Goal: Obtain resource: Obtain resource

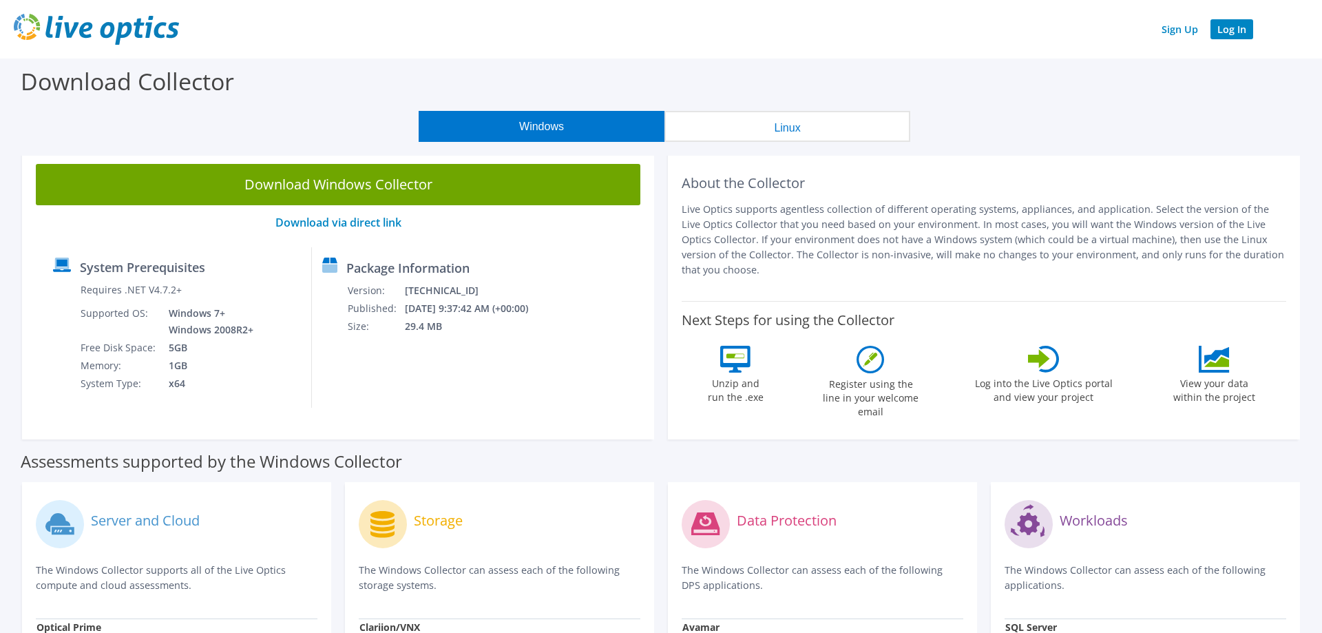
click at [1229, 30] on link "Log In" at bounding box center [1232, 29] width 43 height 20
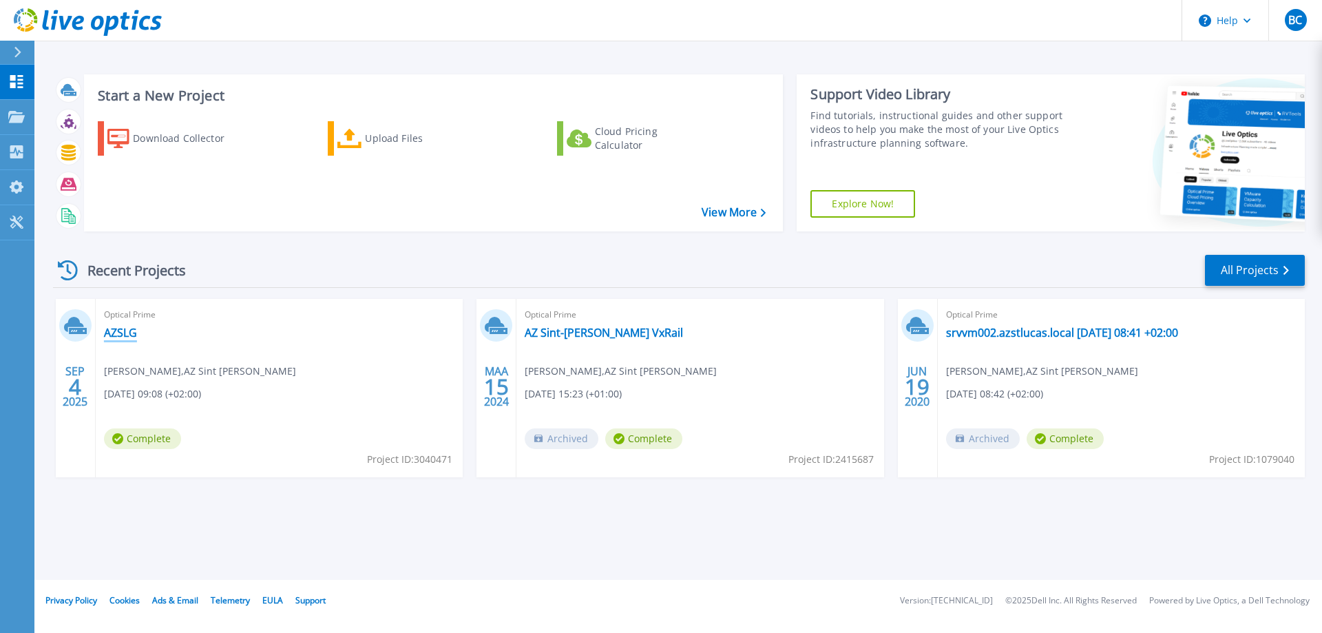
click at [127, 335] on link "AZSLG" at bounding box center [120, 333] width 33 height 14
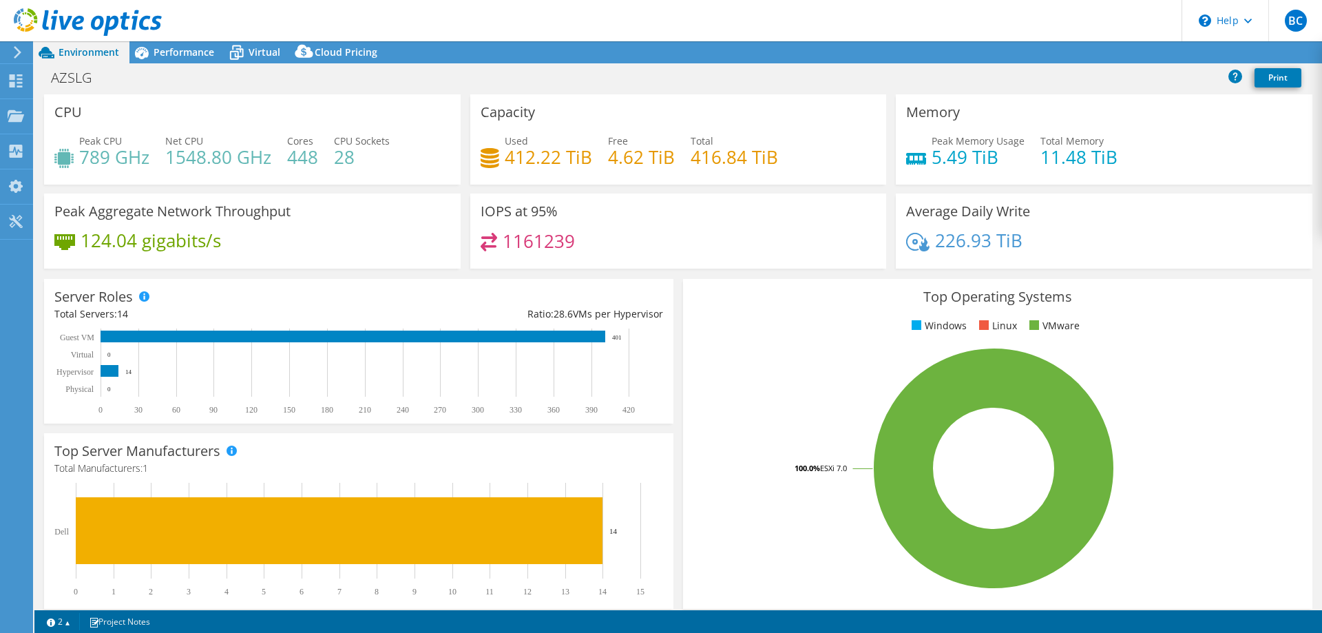
select select "USD"
click at [176, 52] on span "Performance" at bounding box center [184, 51] width 61 height 13
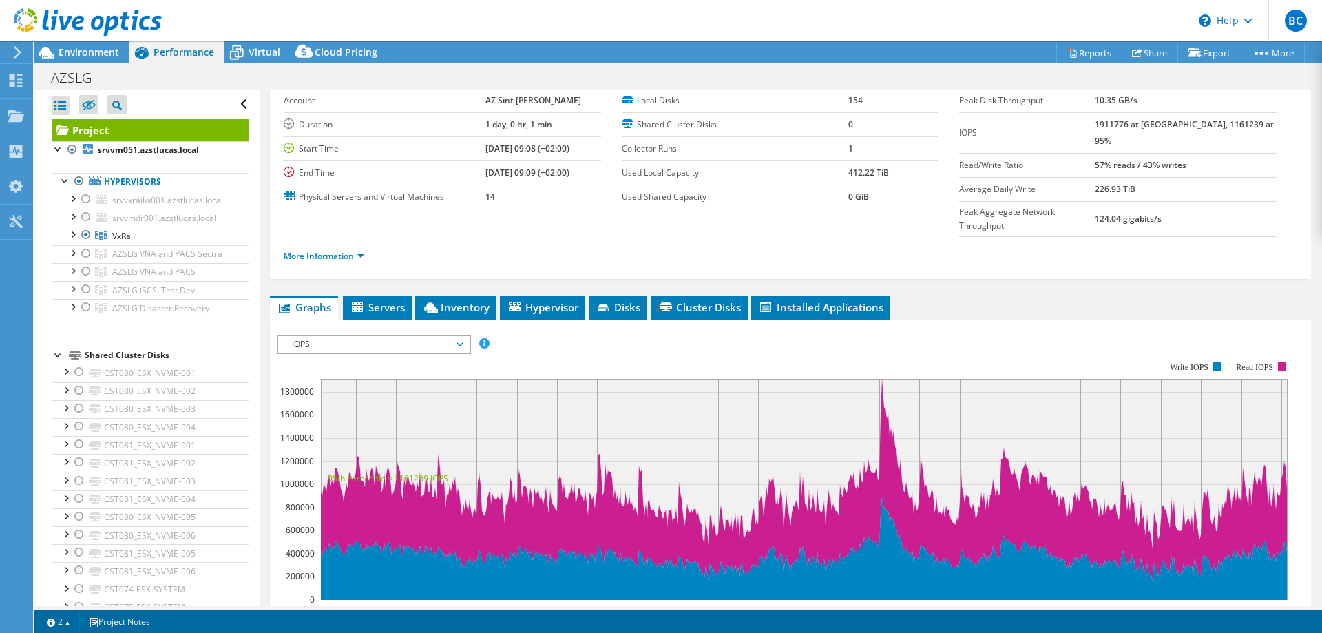
scroll to position [140, 0]
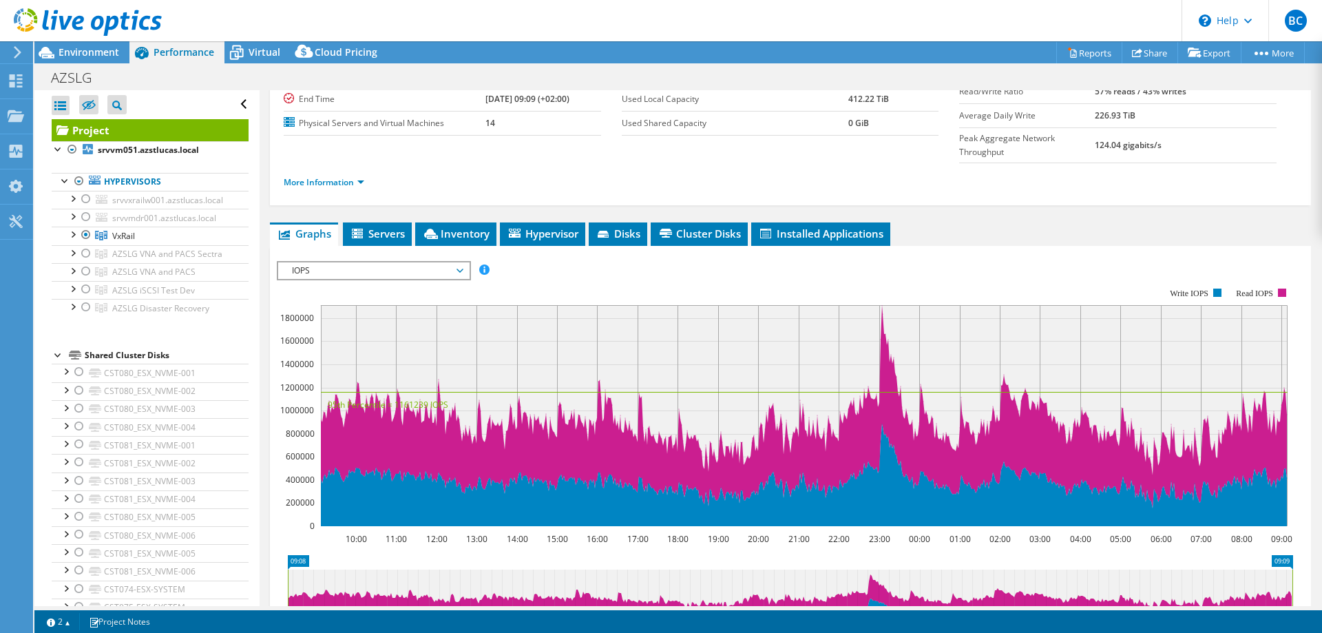
click at [379, 227] on span "Servers" at bounding box center [377, 234] width 55 height 14
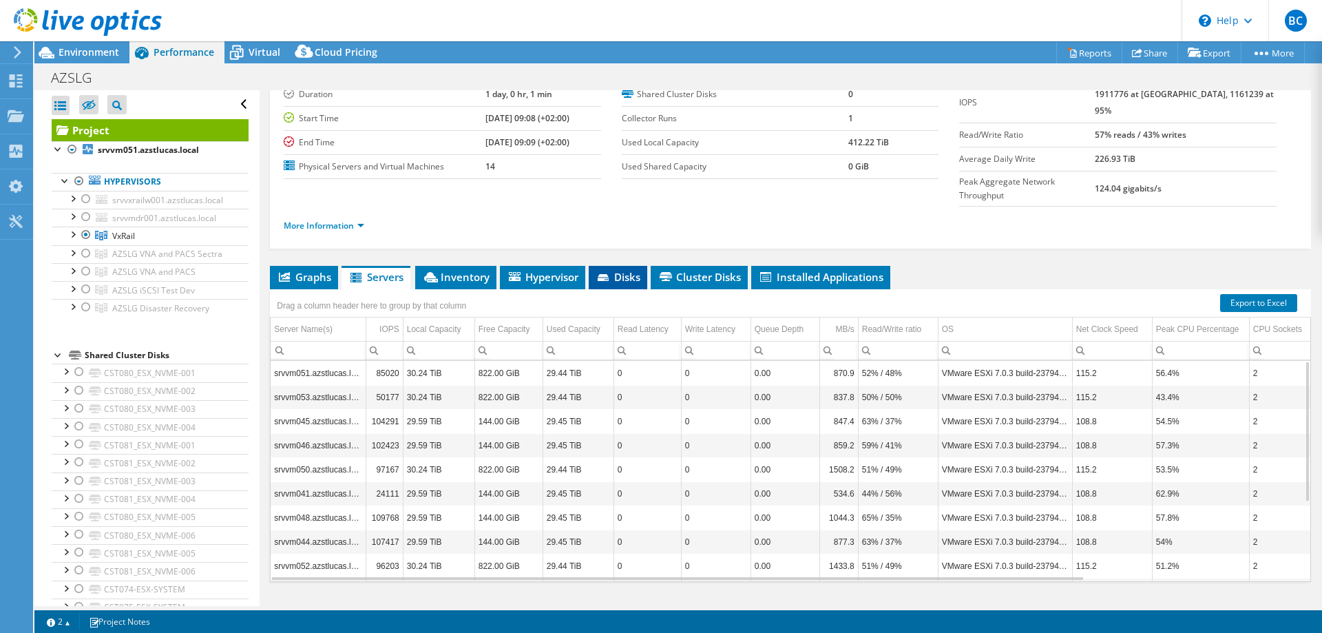
click at [618, 270] on span "Disks" at bounding box center [618, 277] width 45 height 14
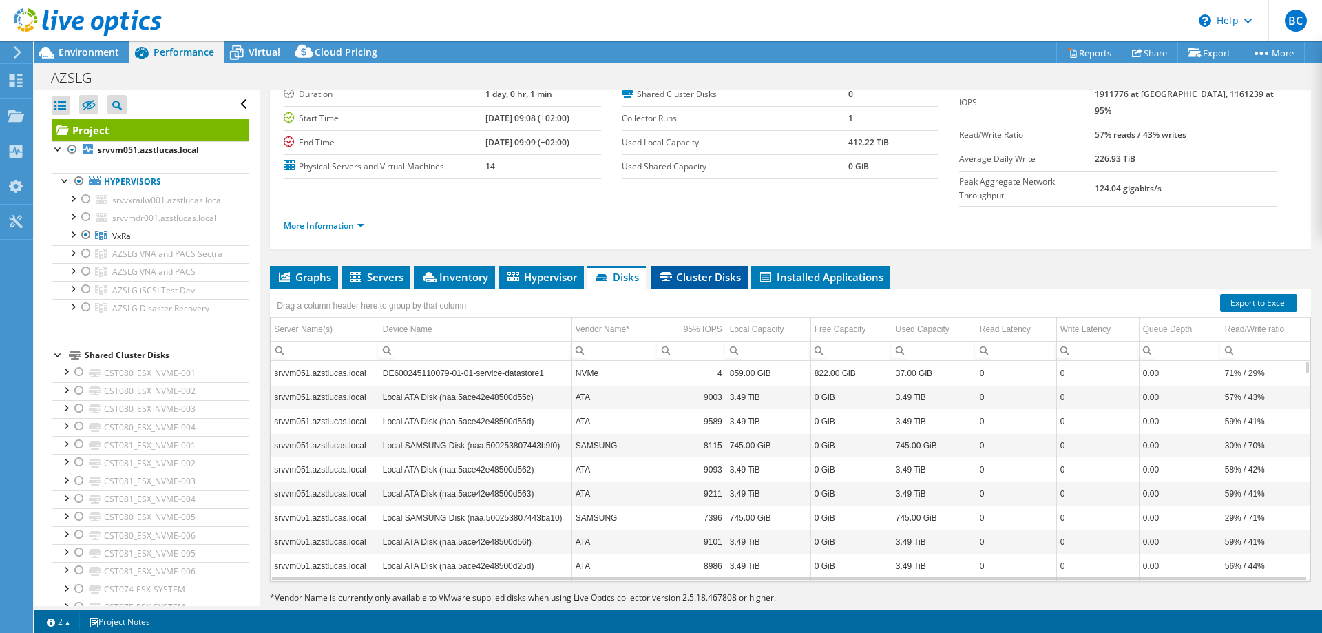
click at [688, 270] on span "Cluster Disks" at bounding box center [699, 277] width 83 height 14
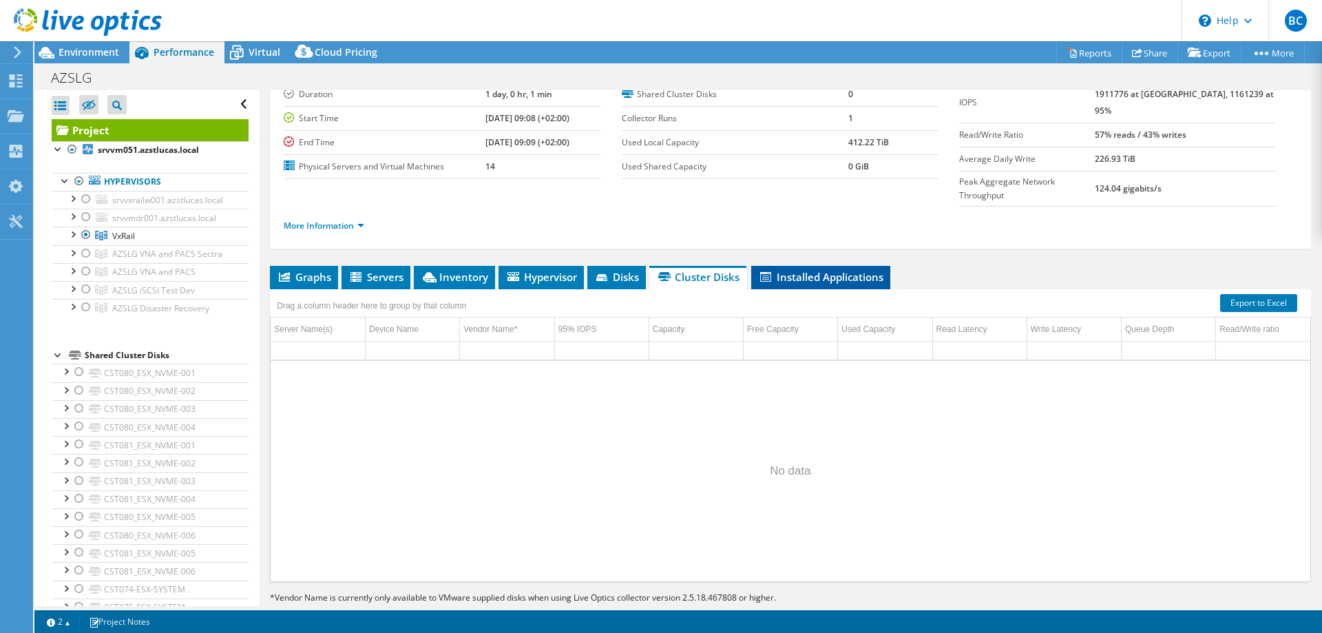
drag, startPoint x: 824, startPoint y: 256, endPoint x: 817, endPoint y: 258, distance: 7.0
click at [824, 266] on li "Installed Applications" at bounding box center [820, 277] width 139 height 23
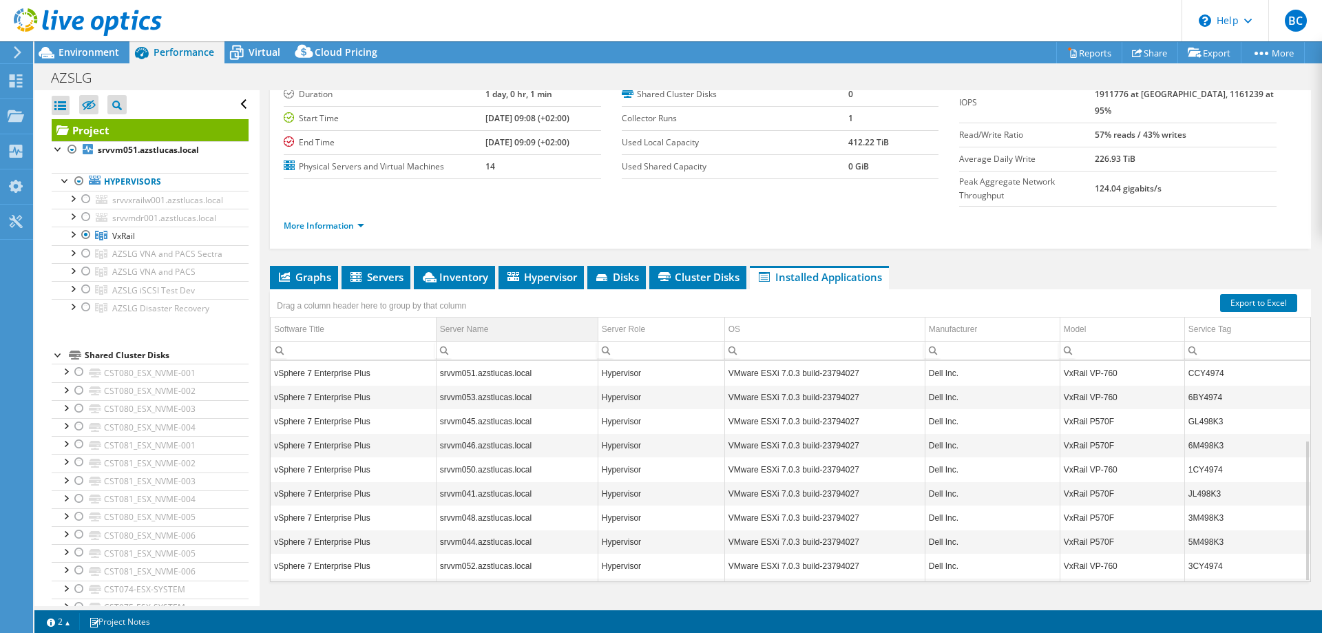
scroll to position [0, 0]
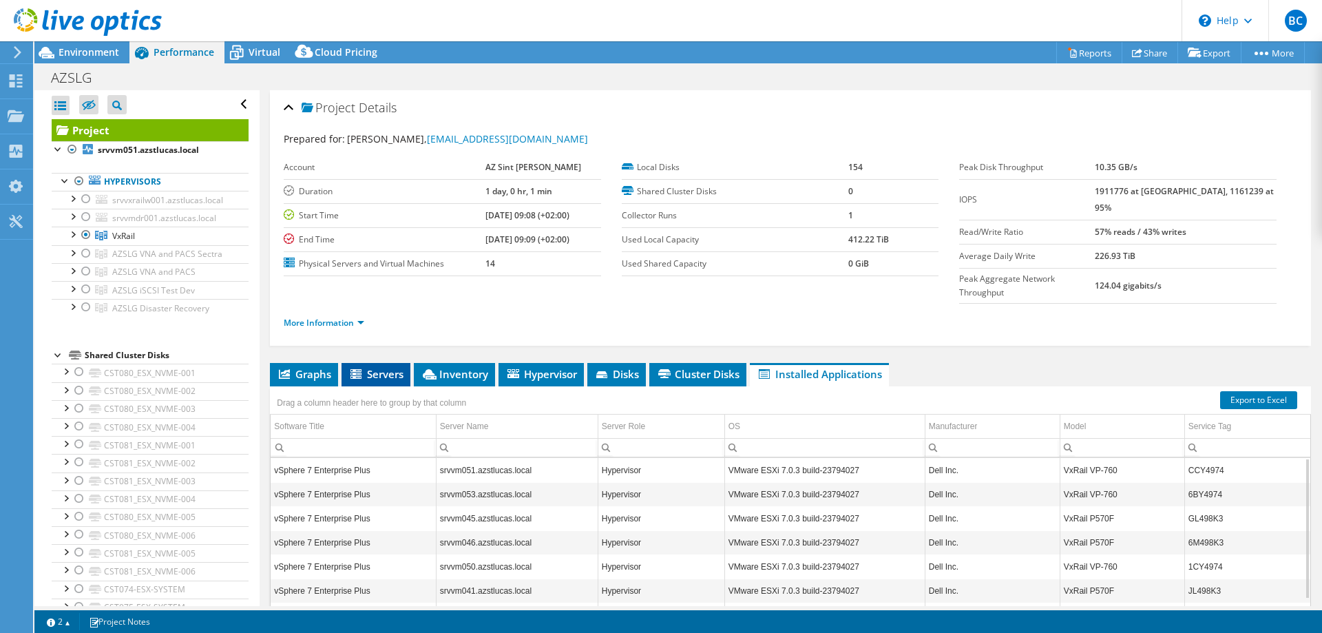
click at [375, 367] on span "Servers" at bounding box center [375, 374] width 55 height 14
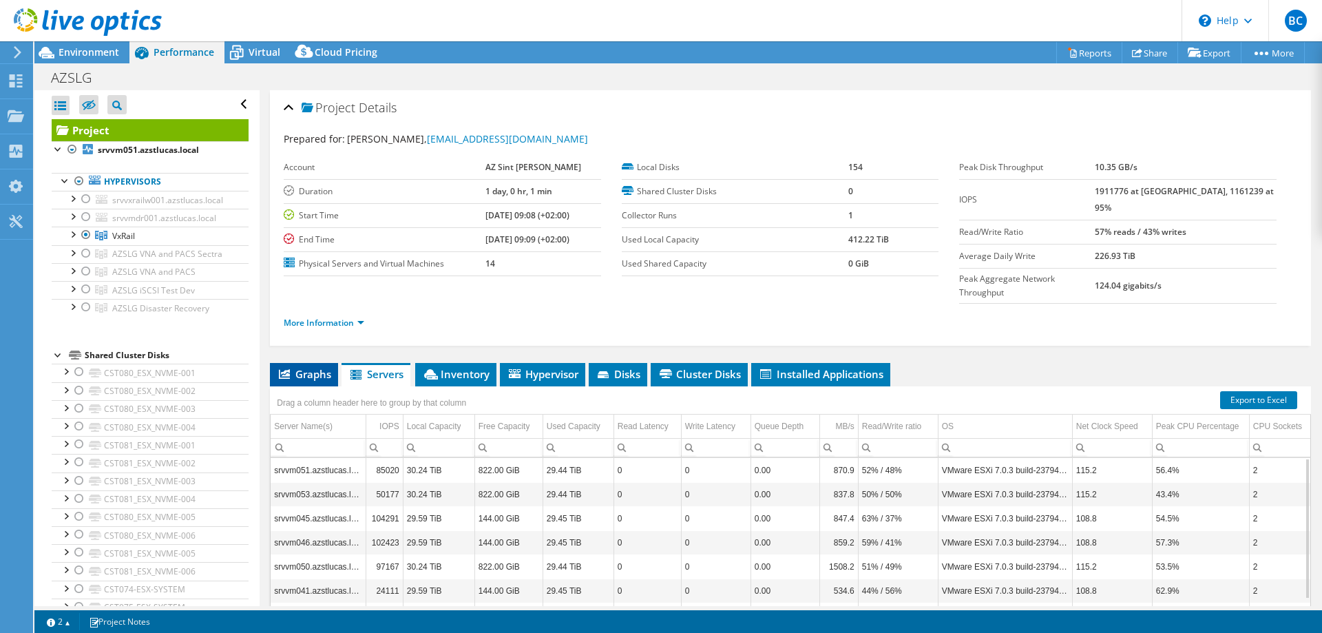
click at [311, 367] on span "Graphs" at bounding box center [304, 374] width 54 height 14
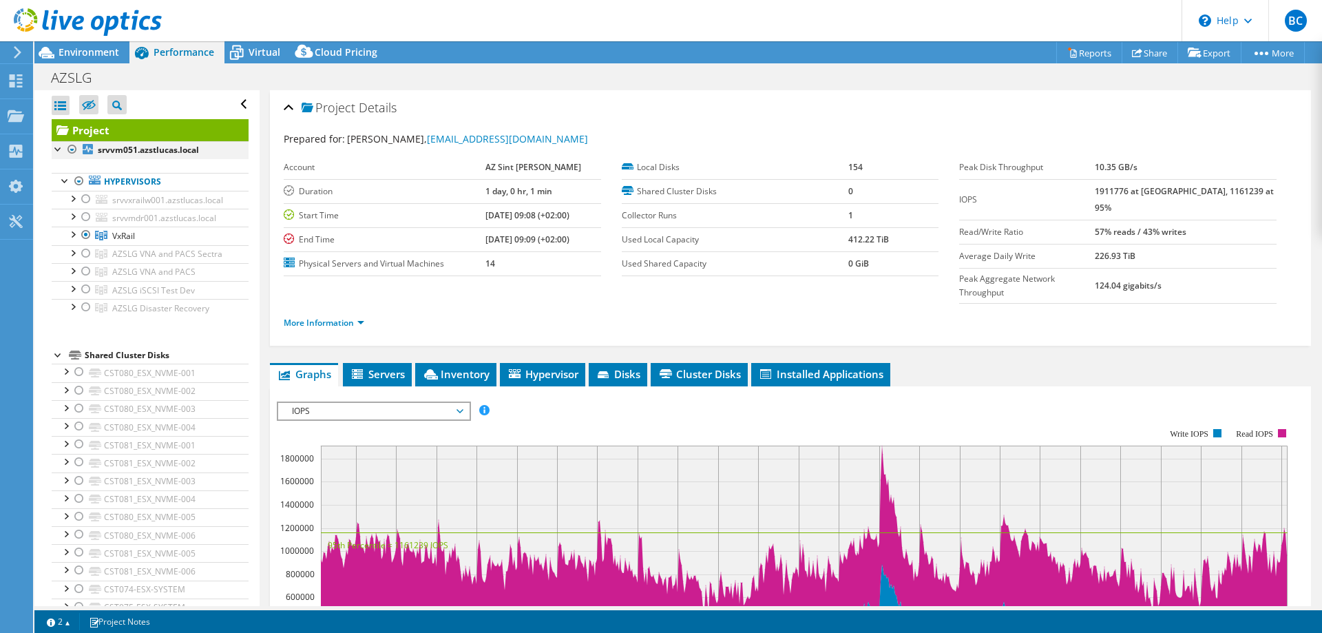
click at [58, 151] on div at bounding box center [59, 148] width 14 height 14
click at [75, 236] on div at bounding box center [72, 234] width 14 height 14
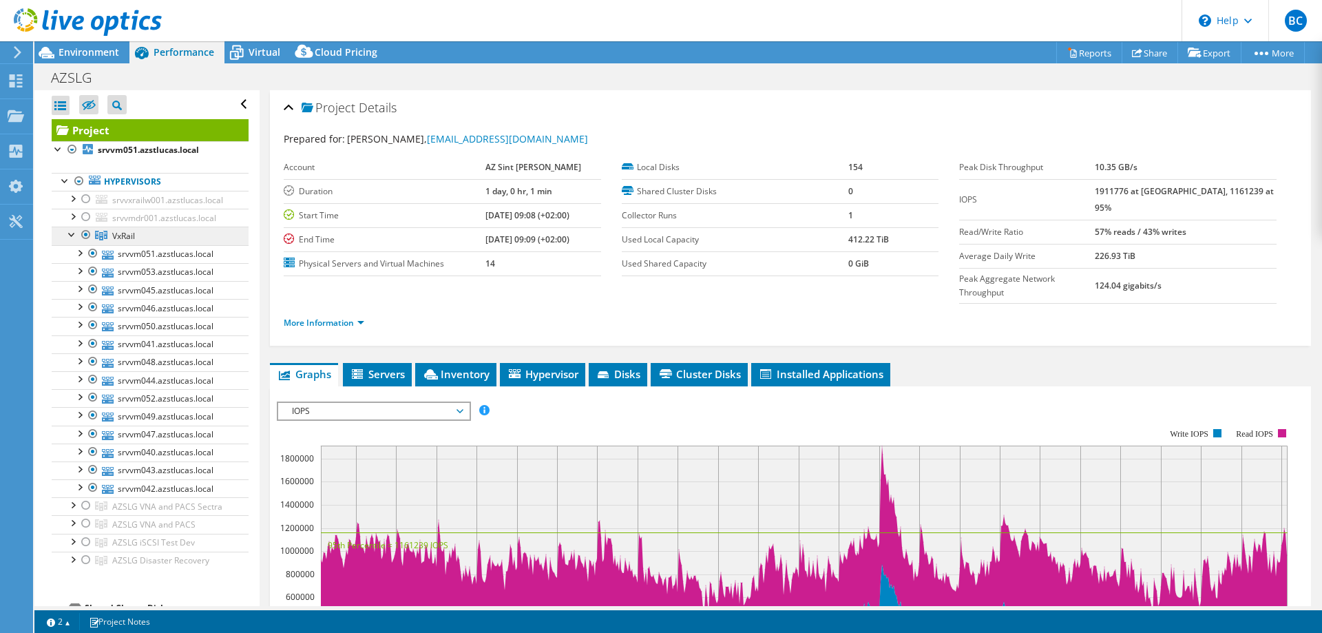
click at [72, 242] on link "VxRail" at bounding box center [150, 236] width 197 height 18
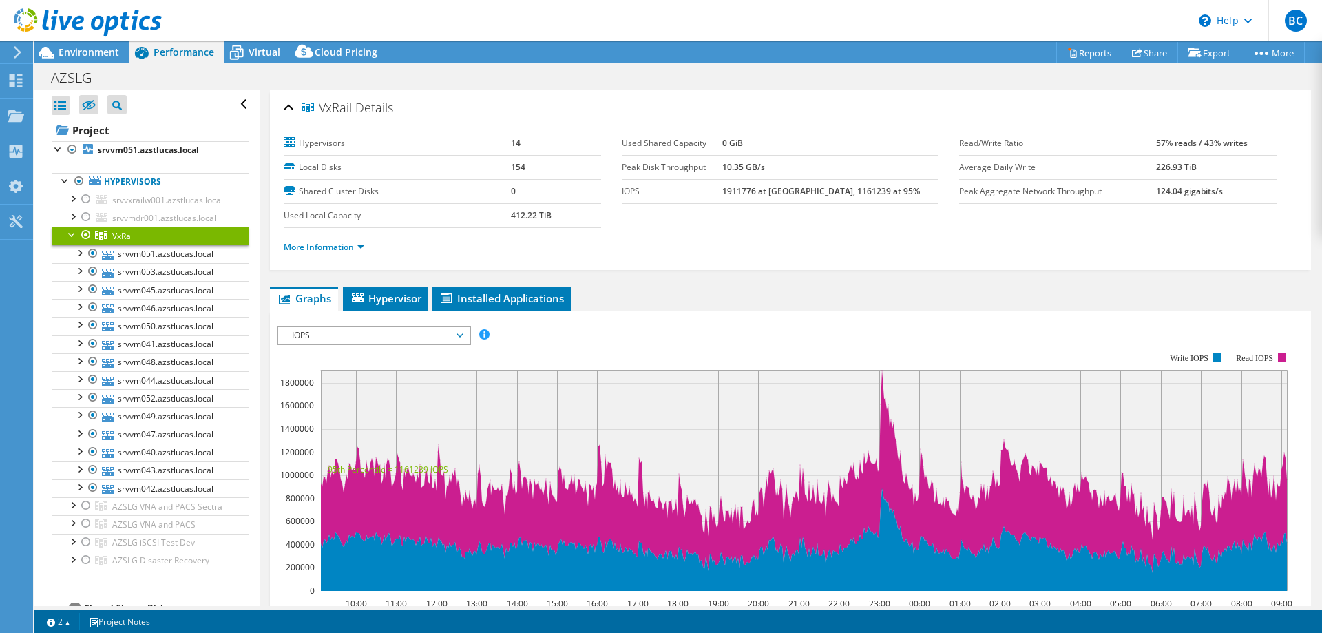
click at [69, 240] on div at bounding box center [72, 234] width 14 height 14
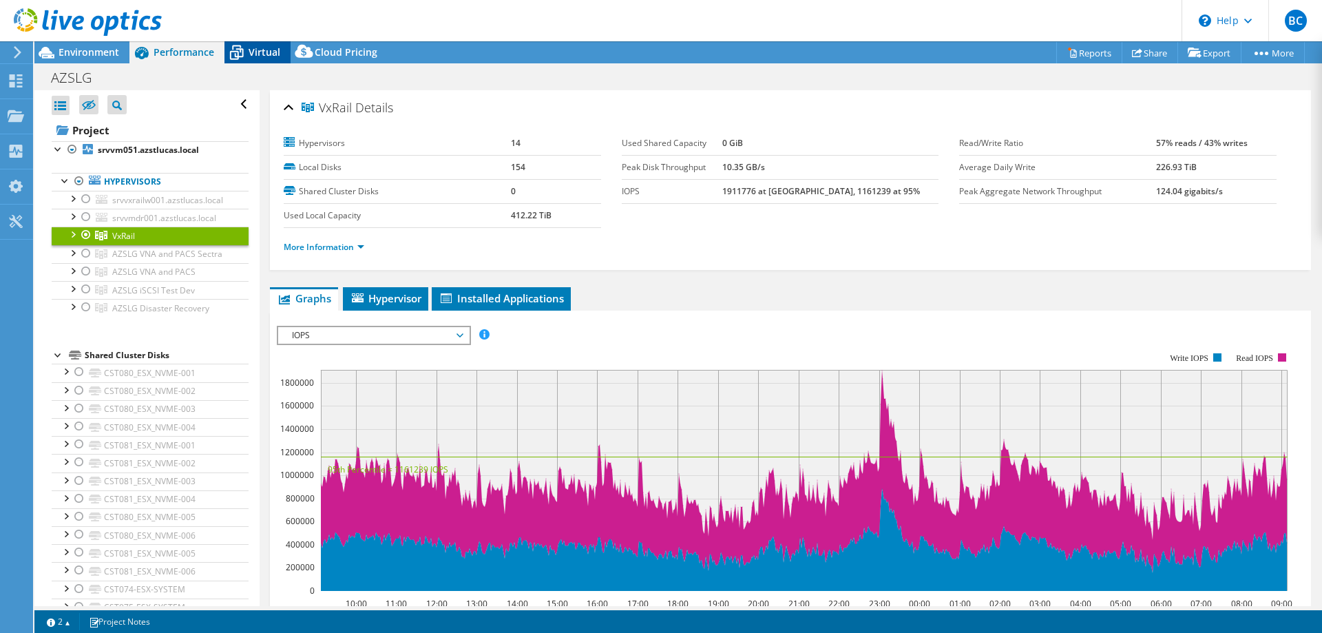
click at [249, 49] on span "Virtual" at bounding box center [265, 51] width 32 height 13
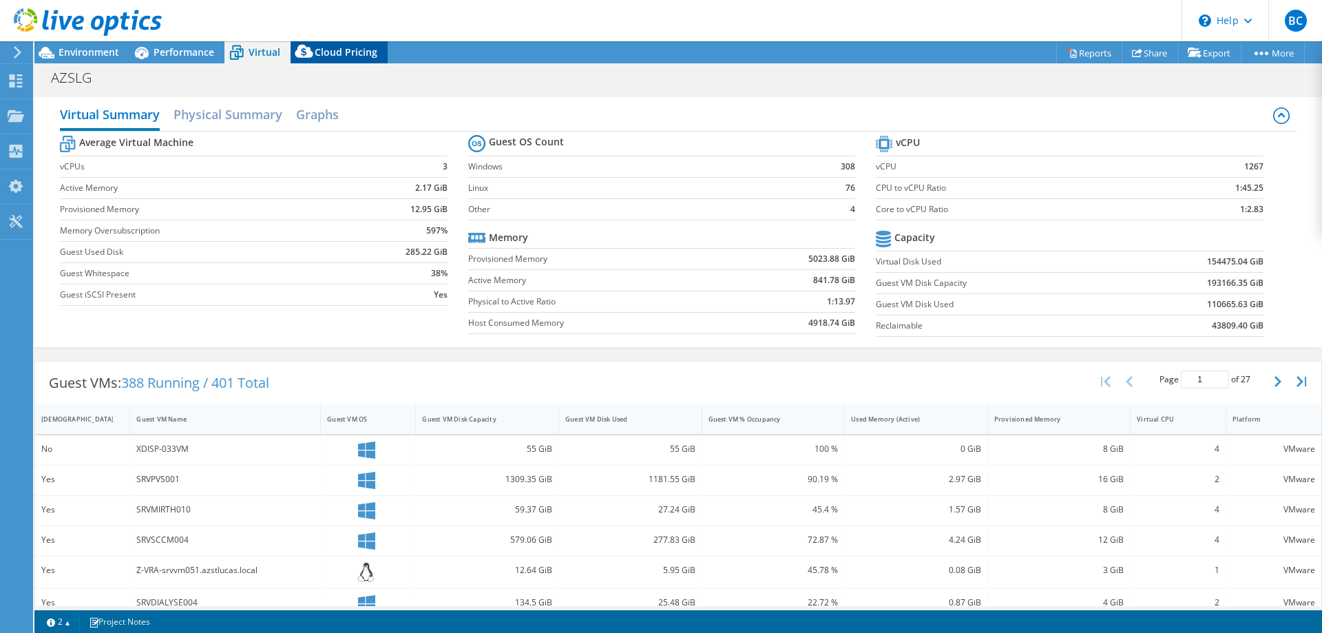
click at [341, 61] on div "Cloud Pricing" at bounding box center [339, 52] width 97 height 22
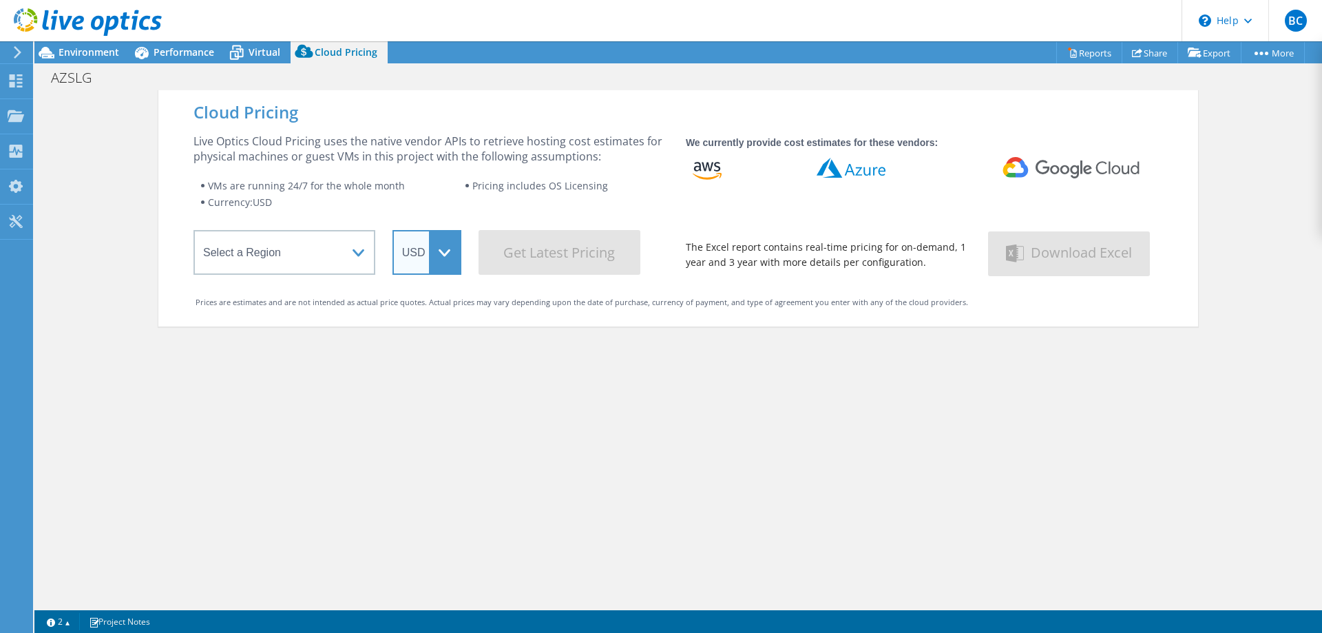
click at [393, 230] on select "ARS AUD BRL CAD CHF CLP CNY DKK EUR GBP HKD HUF INR JPY MXN MYR NOK NZD PEN SEK…" at bounding box center [427, 252] width 69 height 45
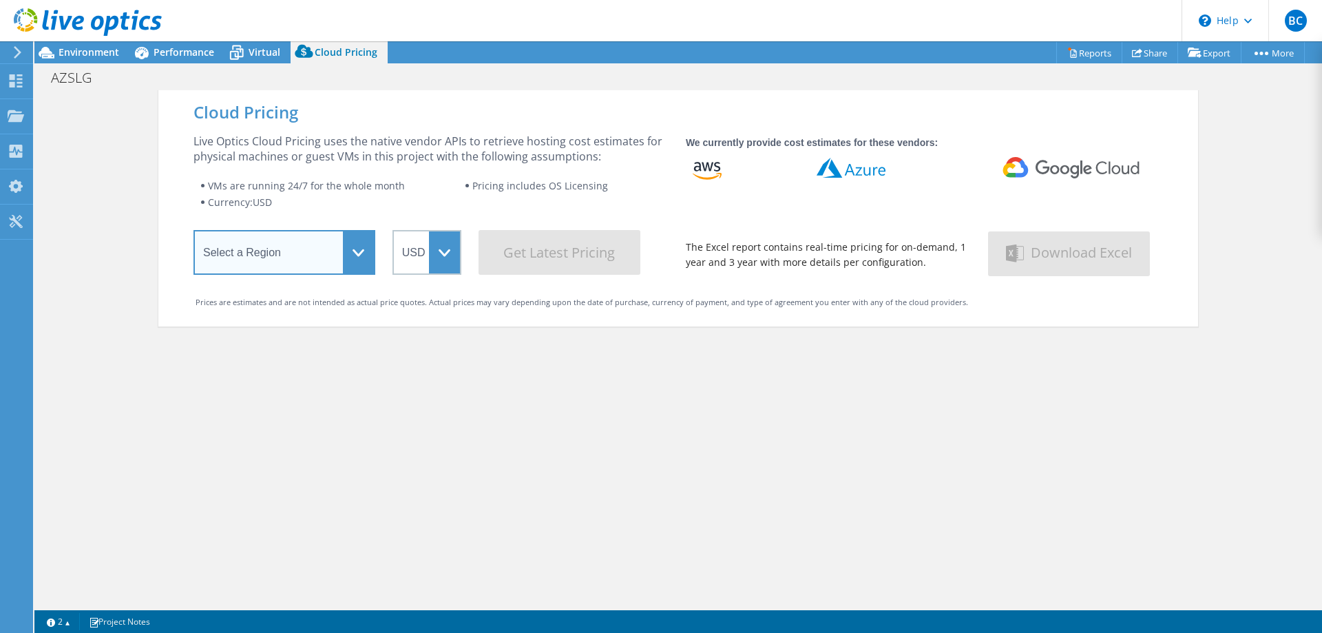
click at [194, 230] on select "Select a Region Asia Pacific (Hong Kong) Asia Pacific (Mumbai) Asia Pacific (Se…" at bounding box center [285, 252] width 182 height 45
select select "EUFrankfurt"
click option "Europe (Frankfurt)" at bounding box center [0, 0] width 0 height 0
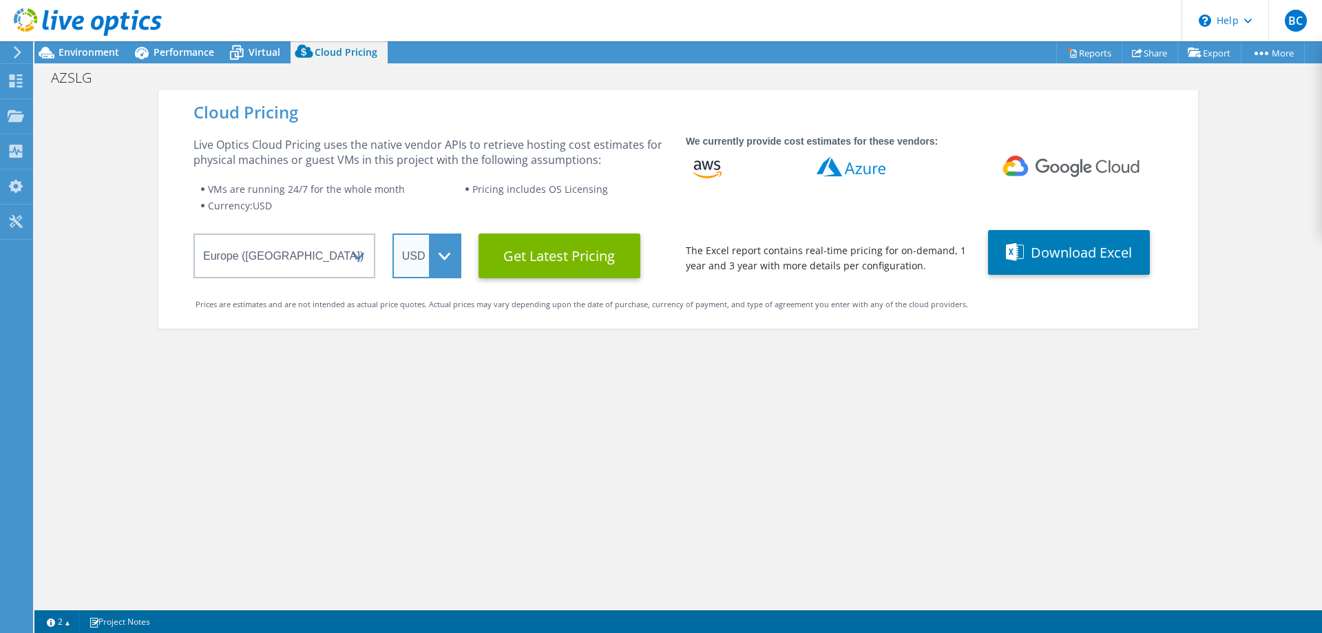
click at [393, 233] on select "ARS AUD BRL CAD CHF CLP CNY DKK EUR GBP HKD HUF INR JPY MXN MYR NOK NZD PEN SEK…" at bounding box center [427, 255] width 69 height 45
click option "USD" at bounding box center [0, 0] width 0 height 0
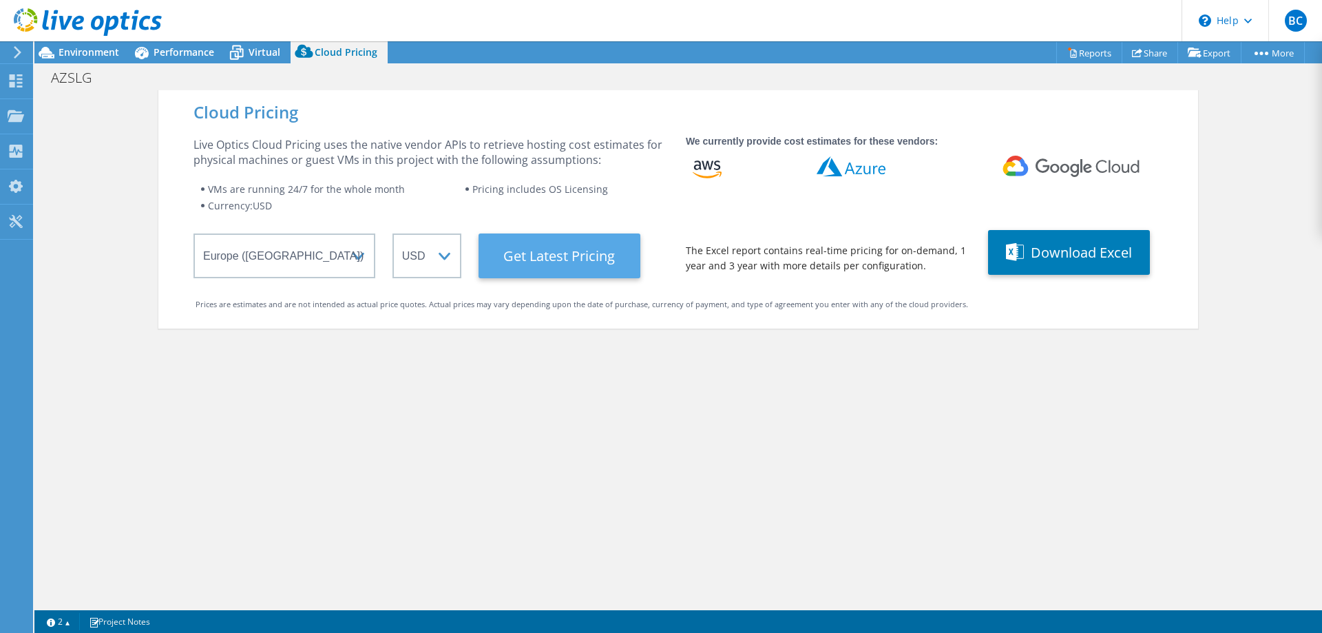
click at [556, 251] on Latest "Get Latest Pricing" at bounding box center [560, 255] width 162 height 45
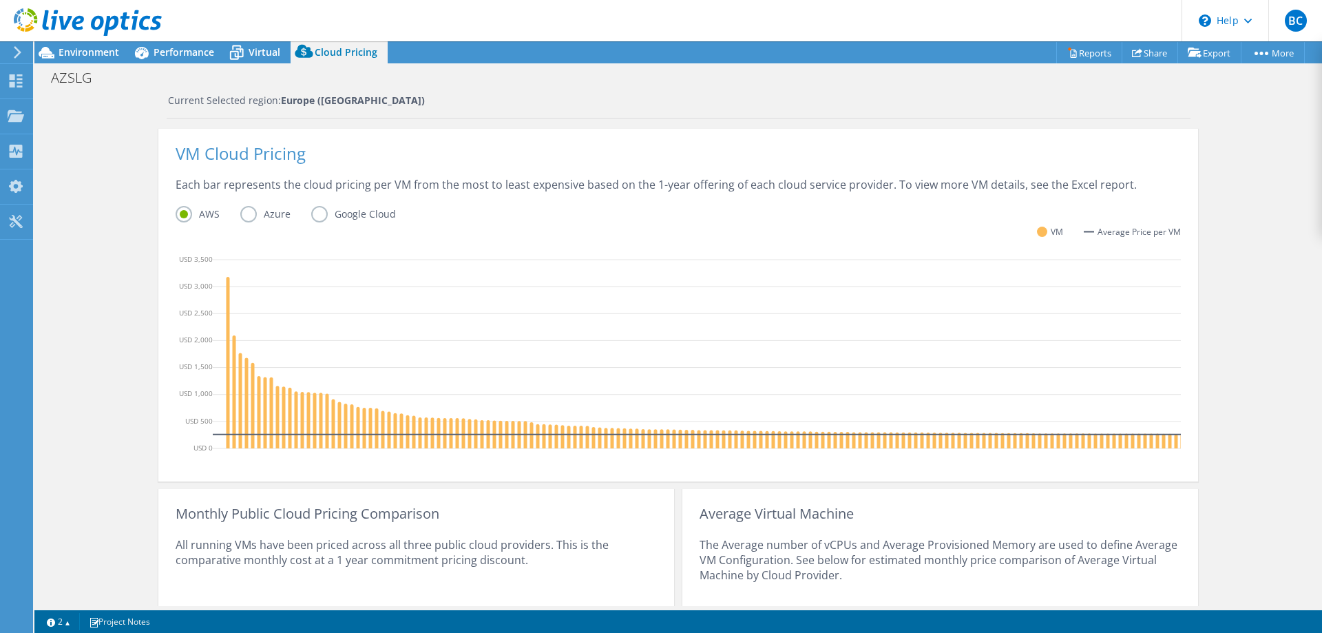
scroll to position [262, 0]
click at [249, 216] on label "Azure" at bounding box center [275, 215] width 71 height 17
click at [0, 0] on input "Azure" at bounding box center [0, 0] width 0 height 0
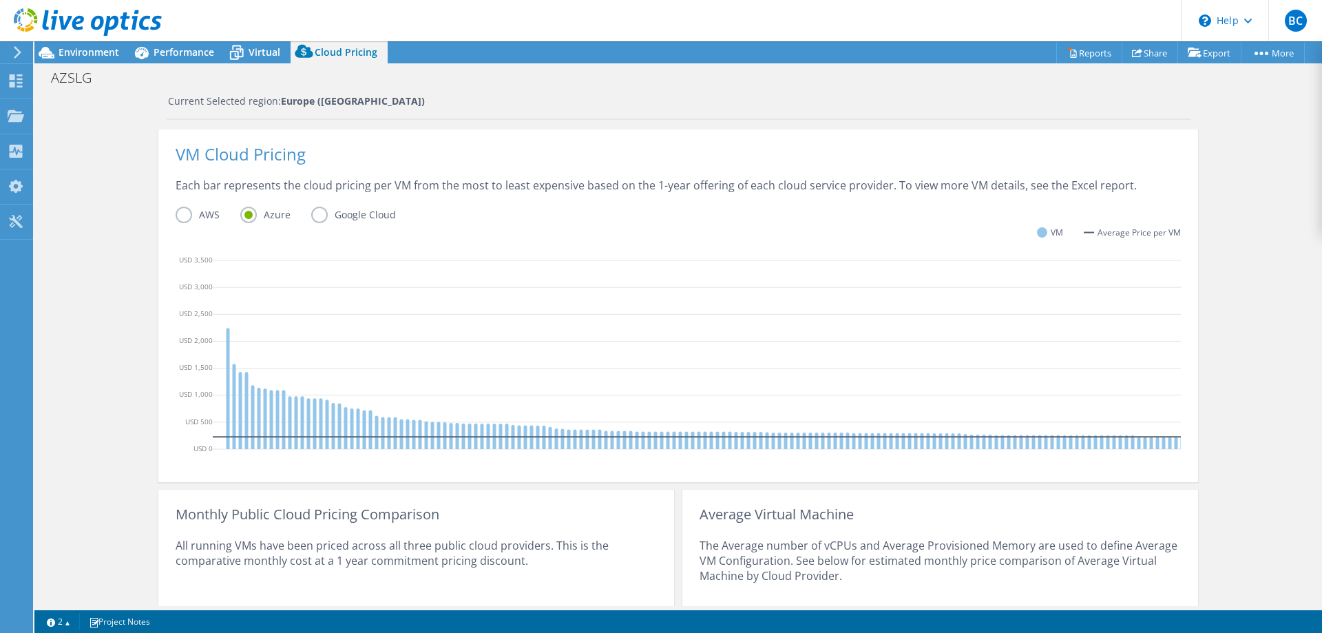
click at [182, 218] on label "AWS" at bounding box center [208, 215] width 65 height 17
click at [0, 0] on input "AWS" at bounding box center [0, 0] width 0 height 0
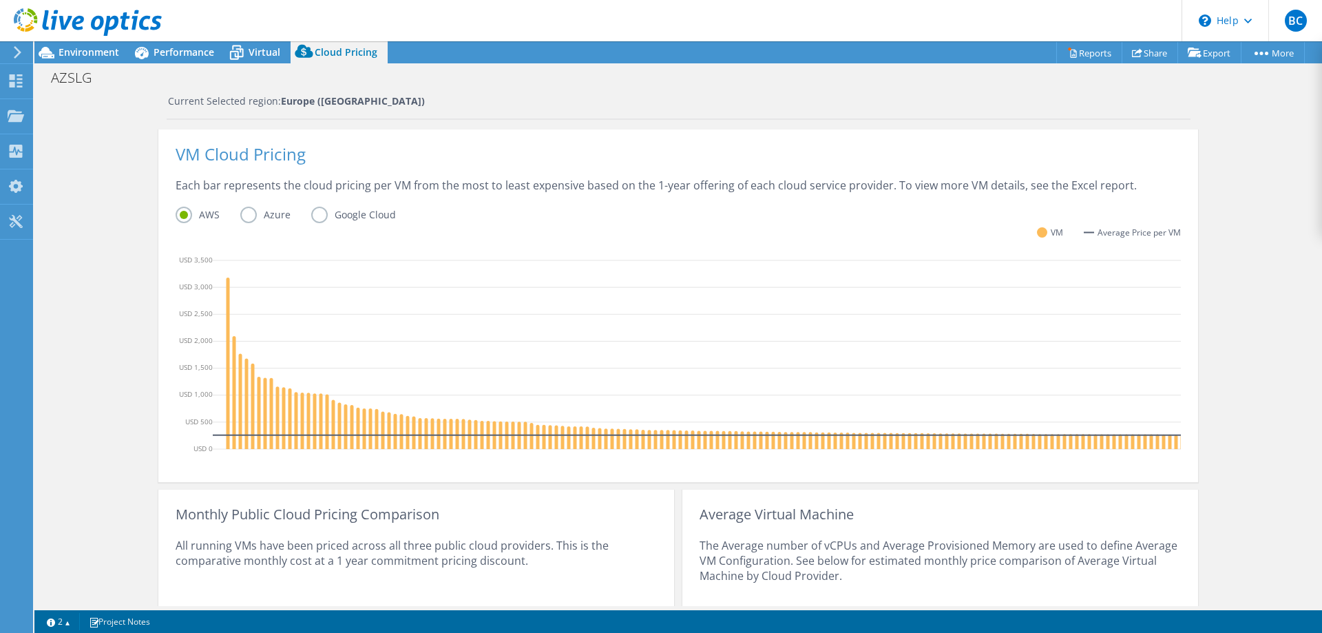
click at [257, 213] on label "Azure" at bounding box center [275, 215] width 71 height 17
click at [0, 0] on input "Azure" at bounding box center [0, 0] width 0 height 0
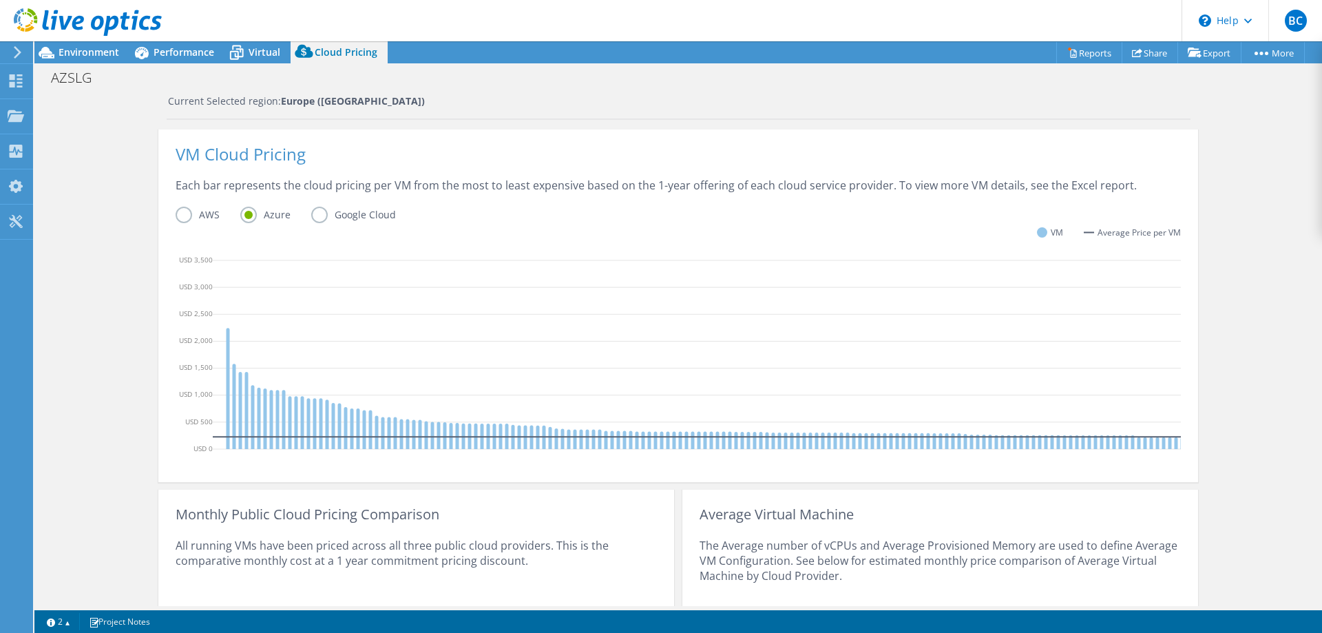
click at [327, 215] on label "Google Cloud" at bounding box center [363, 215] width 105 height 17
click at [0, 0] on input "Google Cloud" at bounding box center [0, 0] width 0 height 0
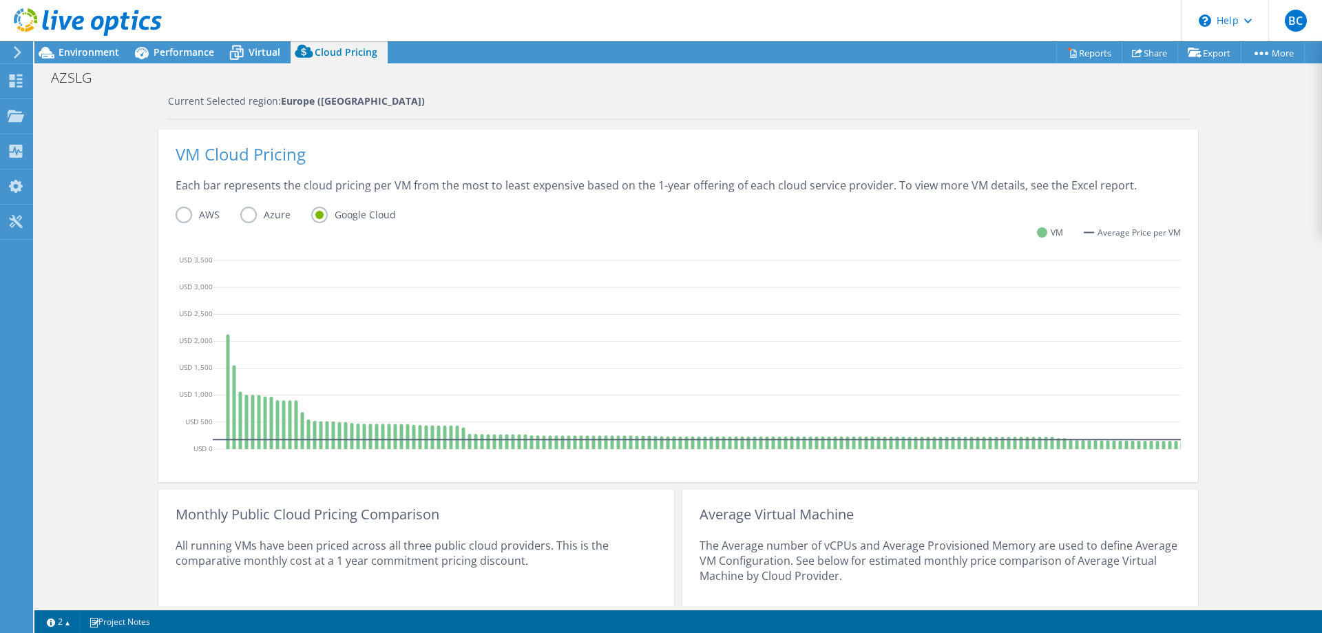
click at [244, 216] on label "Azure" at bounding box center [275, 215] width 71 height 17
click at [0, 0] on input "Azure" at bounding box center [0, 0] width 0 height 0
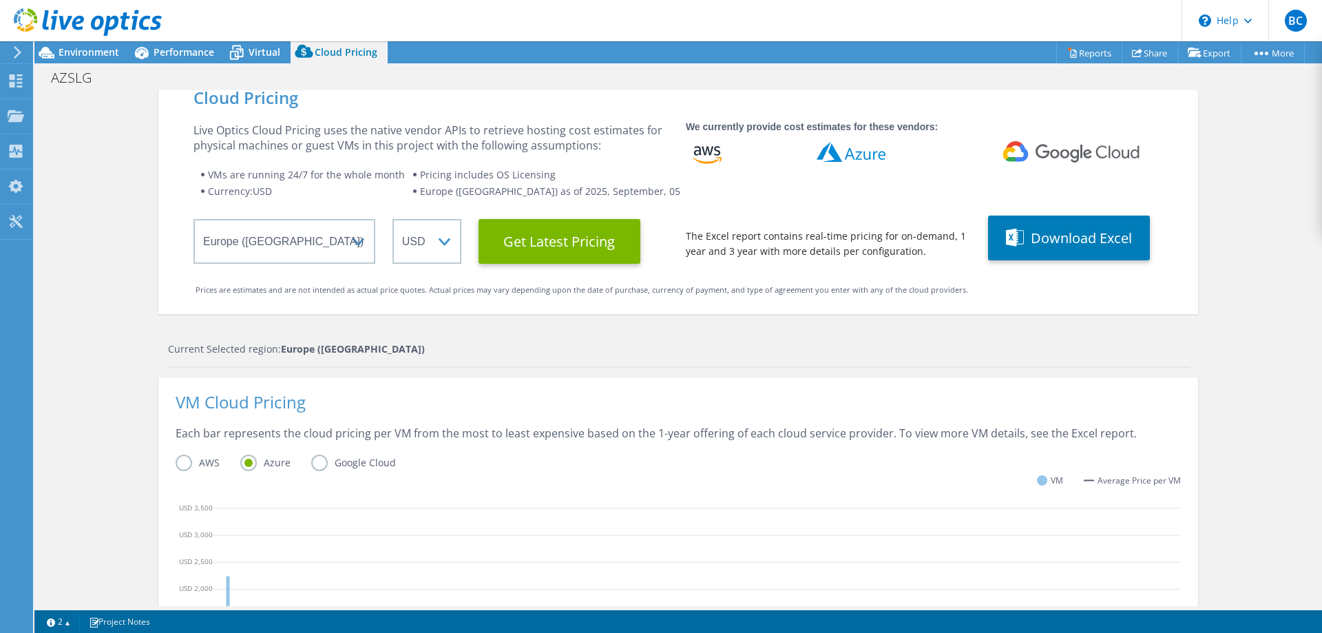
scroll to position [0, 0]
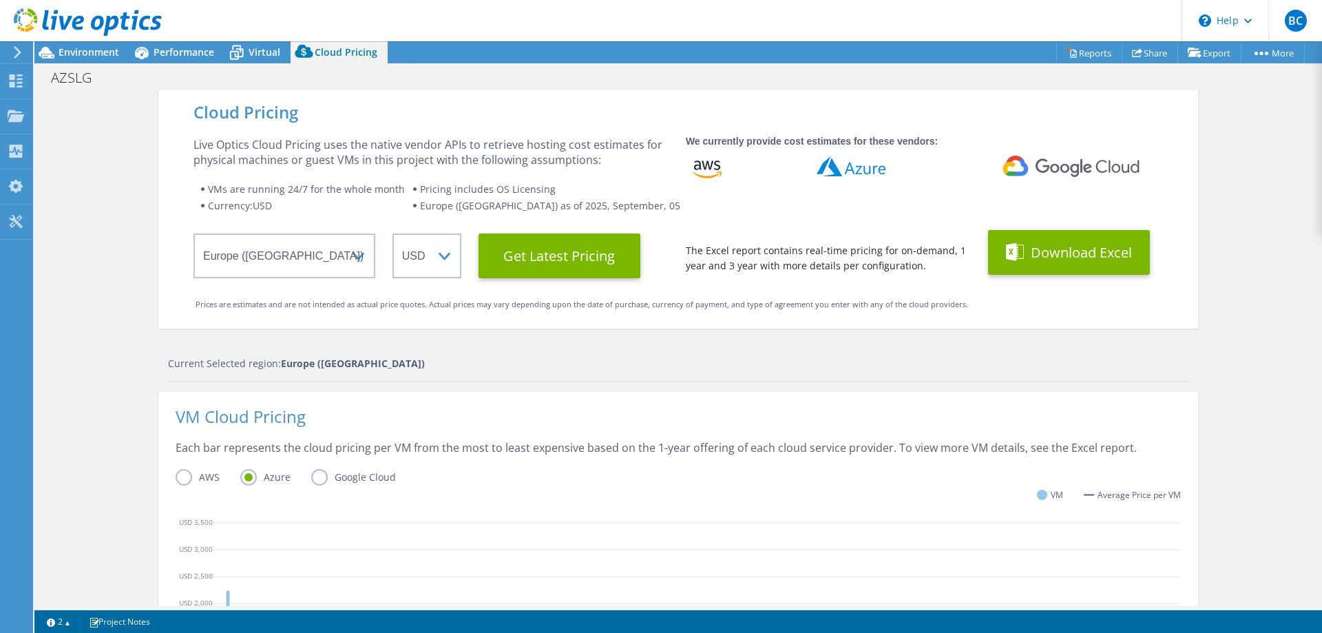
click at [1101, 257] on button "Download Excel" at bounding box center [1069, 252] width 162 height 45
click at [589, 362] on div "Current Selected region: Europe (Frankfurt)" at bounding box center [679, 363] width 1023 height 15
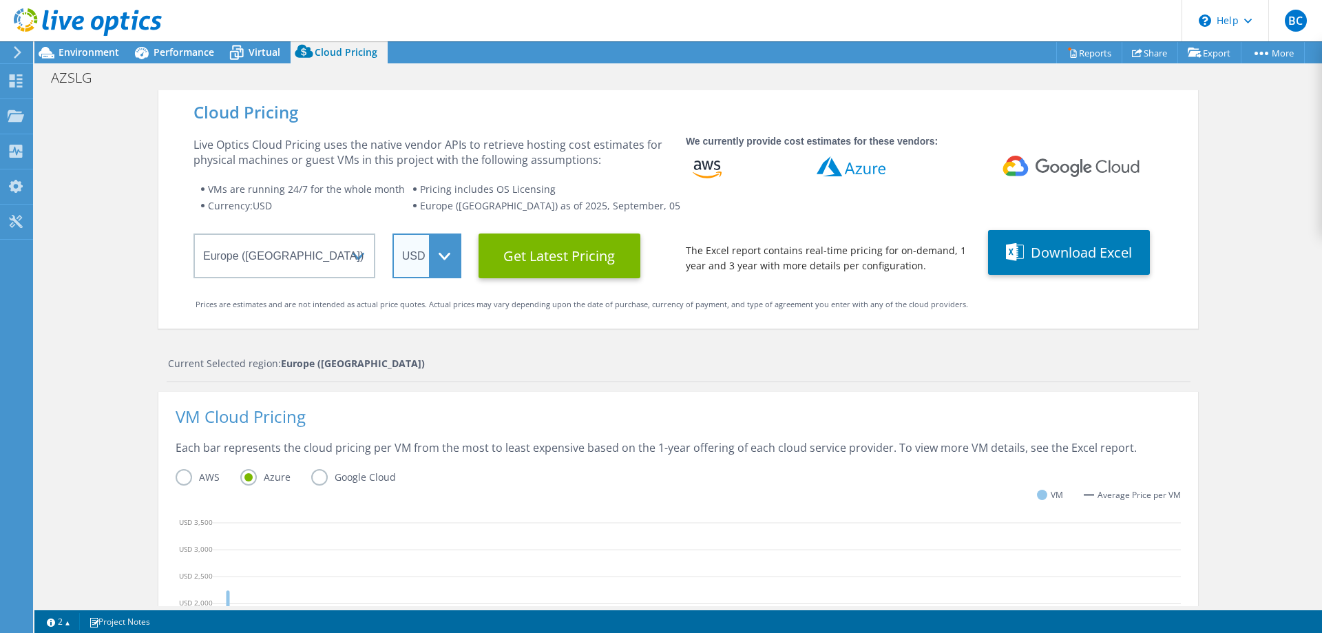
click at [393, 233] on select "ARS AUD BRL CAD CHF CLP CNY DKK EUR GBP HKD HUF INR JPY MXN MYR NOK NZD PEN SEK…" at bounding box center [427, 255] width 69 height 45
click option "EUR" at bounding box center [0, 0] width 0 height 0
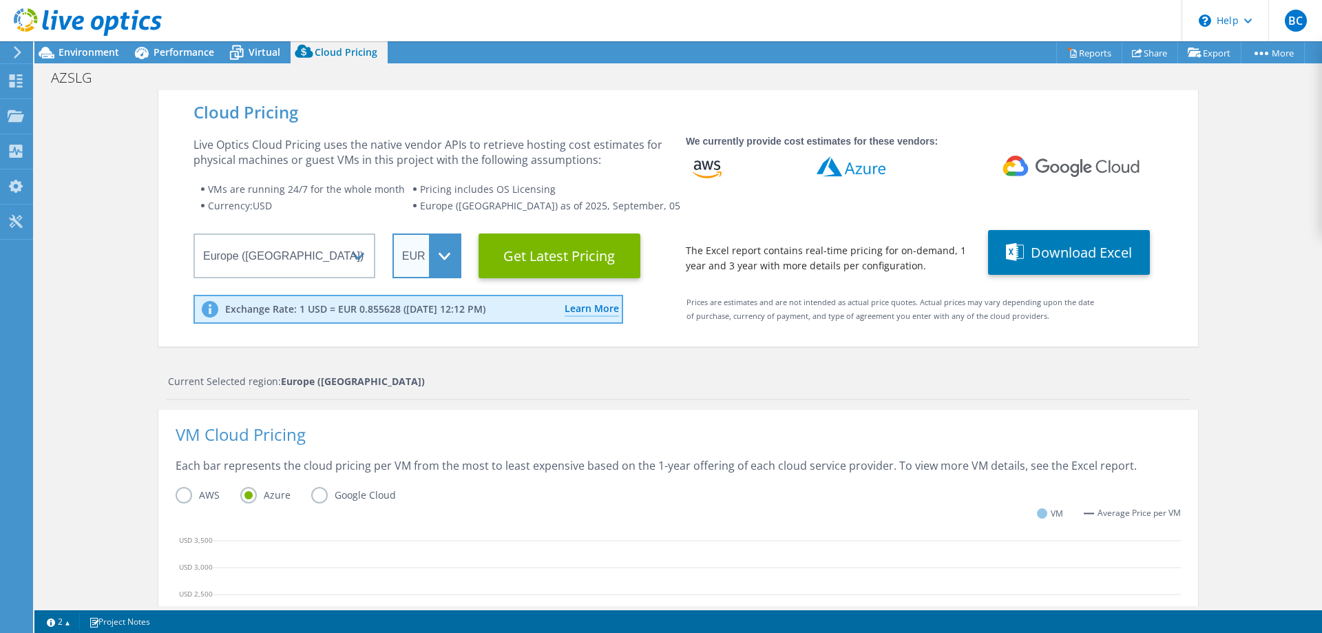
scroll to position [211, 0]
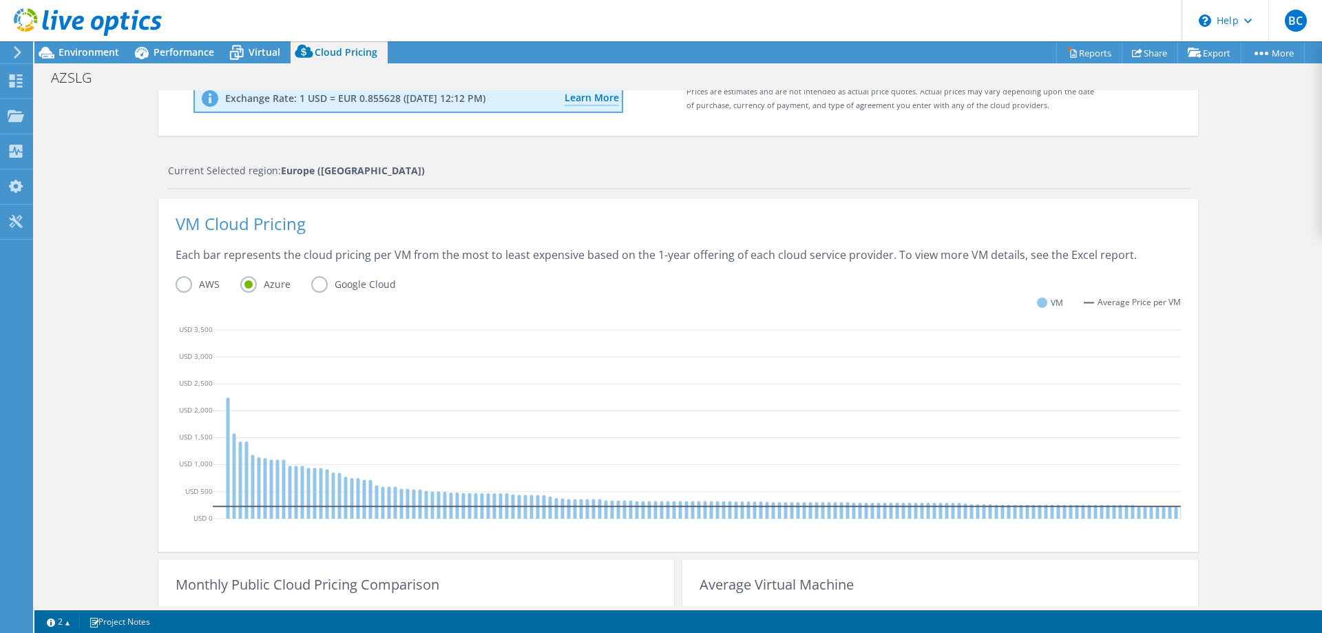
drag, startPoint x: 78, startPoint y: 315, endPoint x: 95, endPoint y: 314, distance: 17.3
click at [81, 315] on div "Cloud Pricing Live Optics Cloud Pricing uses the native vendor APIs to retrieve…" at bounding box center [678, 348] width 1288 height 938
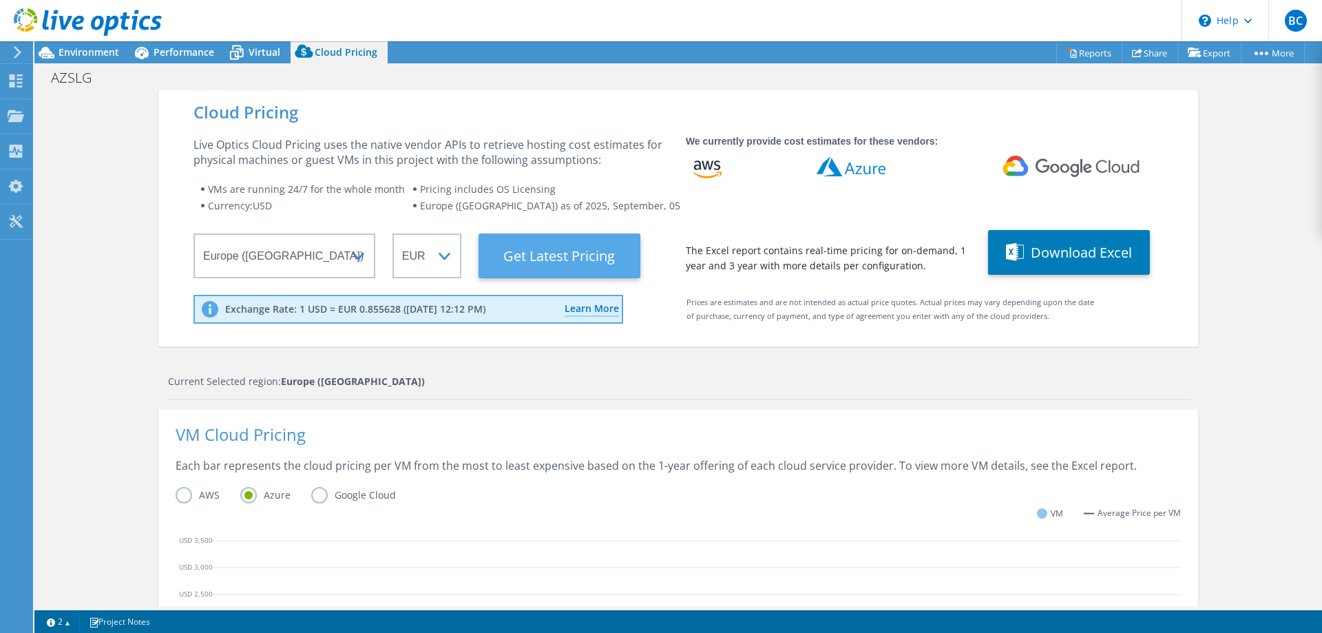
click at [547, 264] on Latest "Get Latest Pricing" at bounding box center [560, 255] width 162 height 45
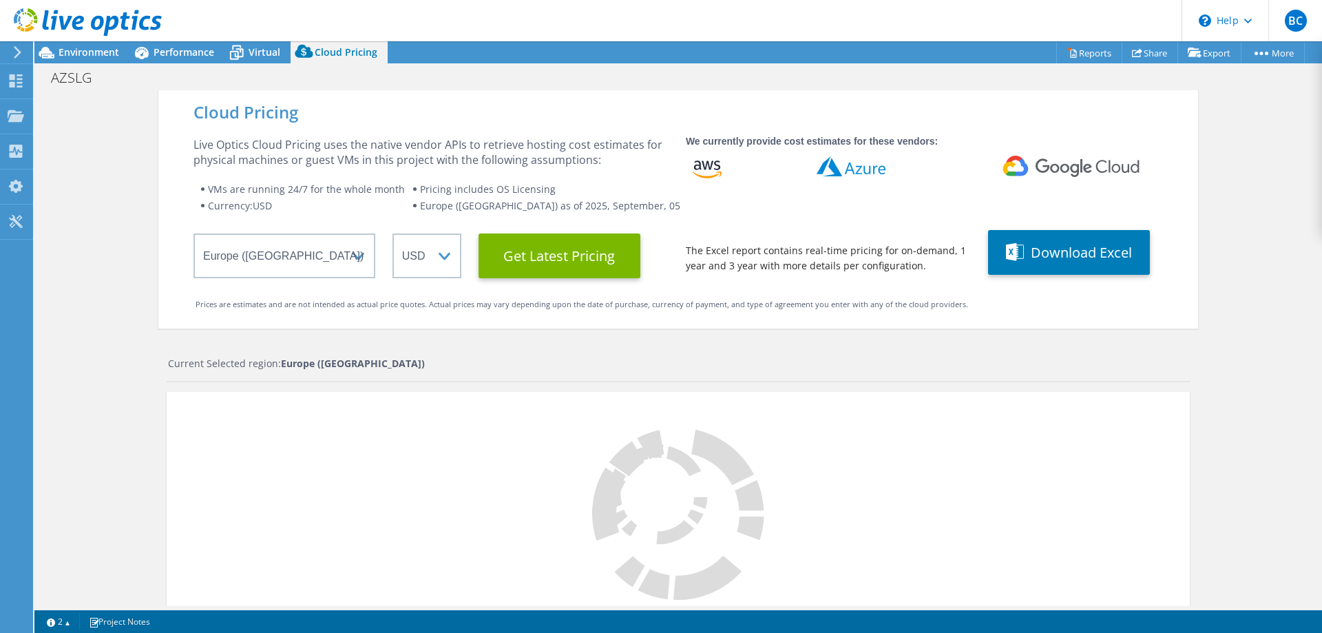
select select "EUR"
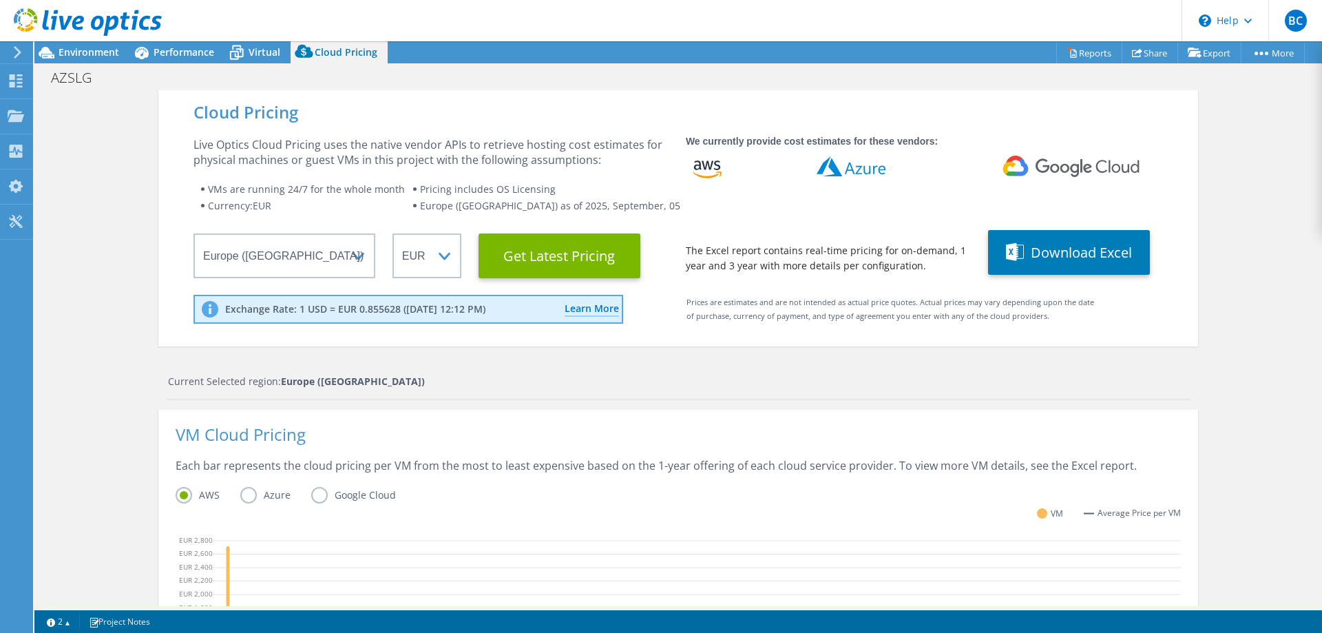
scroll to position [281, 0]
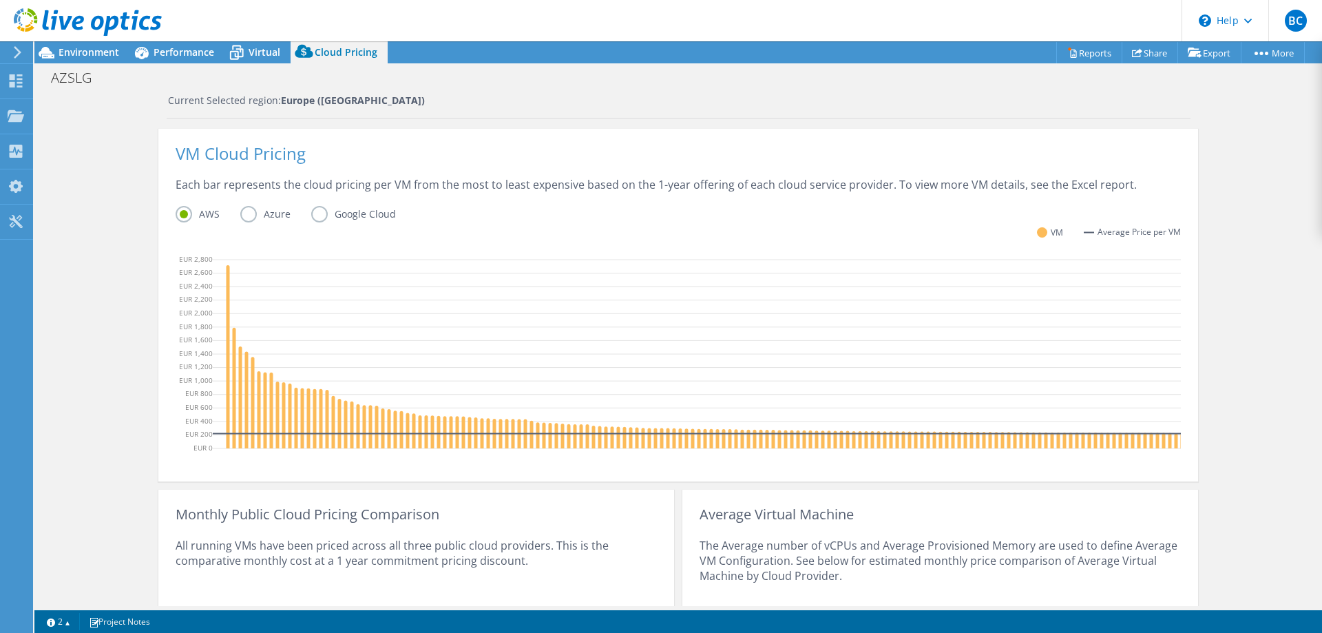
click at [253, 212] on label "Azure" at bounding box center [275, 214] width 71 height 17
click at [0, 0] on input "Azure" at bounding box center [0, 0] width 0 height 0
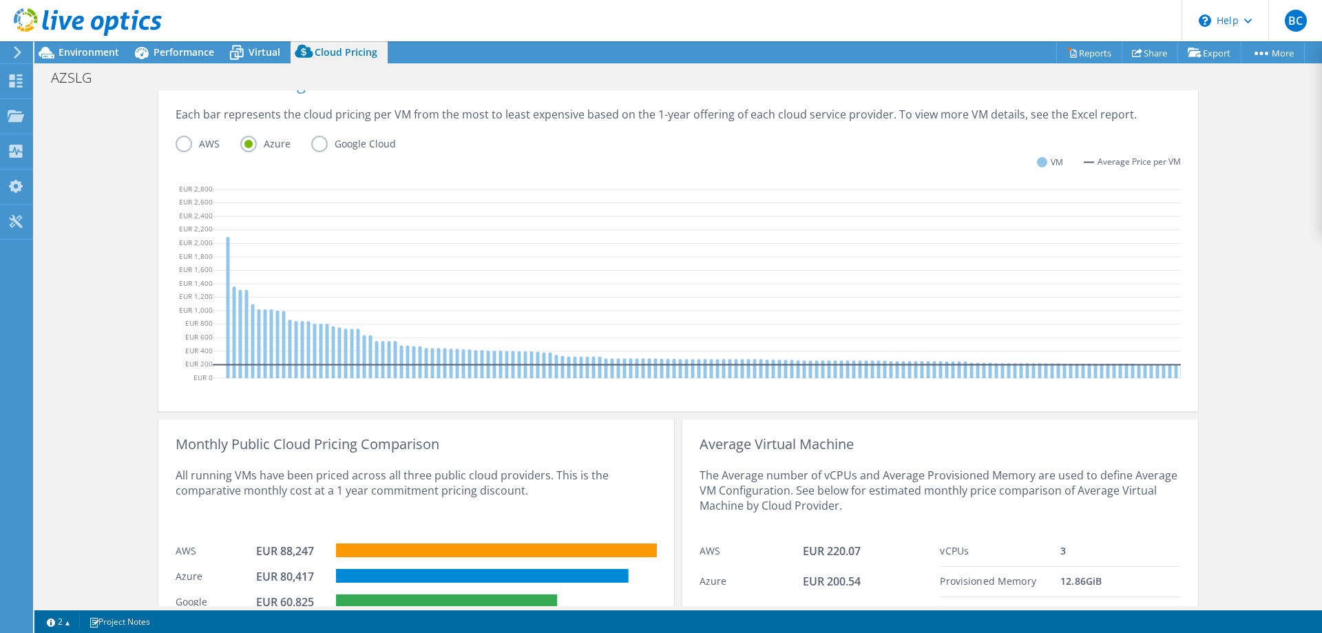
scroll to position [421, 0]
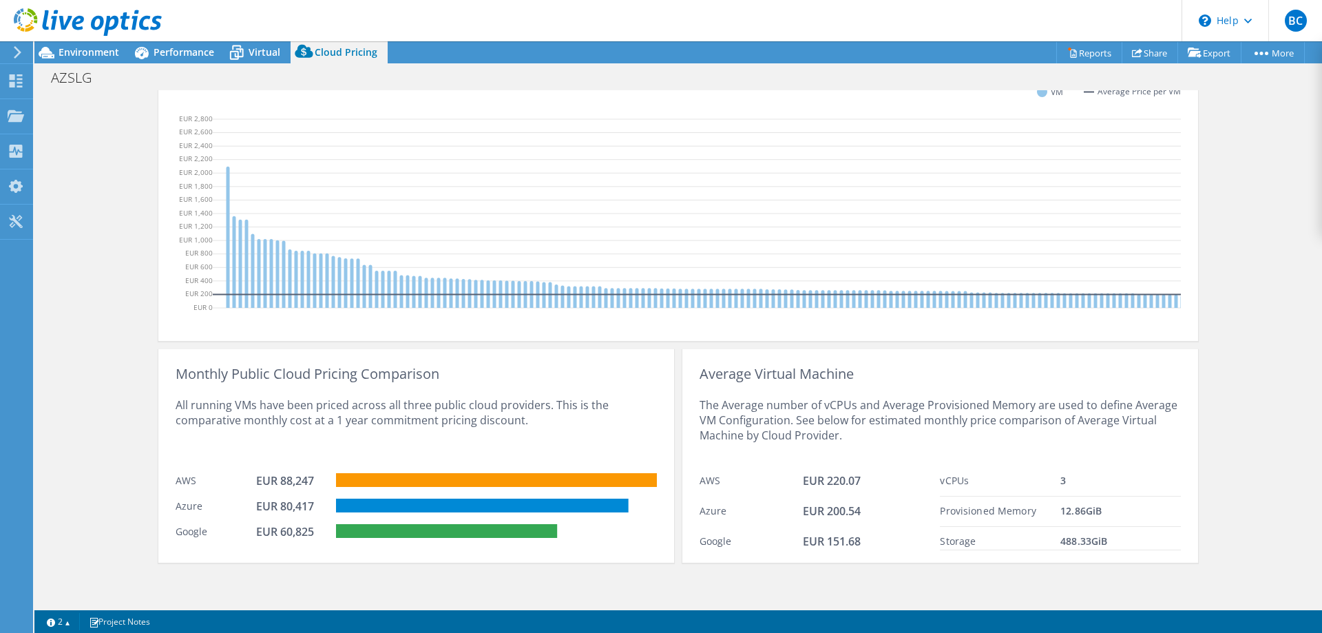
click at [101, 331] on div "Cloud Pricing Live Optics Cloud Pricing uses the native vendor APIs to retrieve…" at bounding box center [678, 138] width 1288 height 938
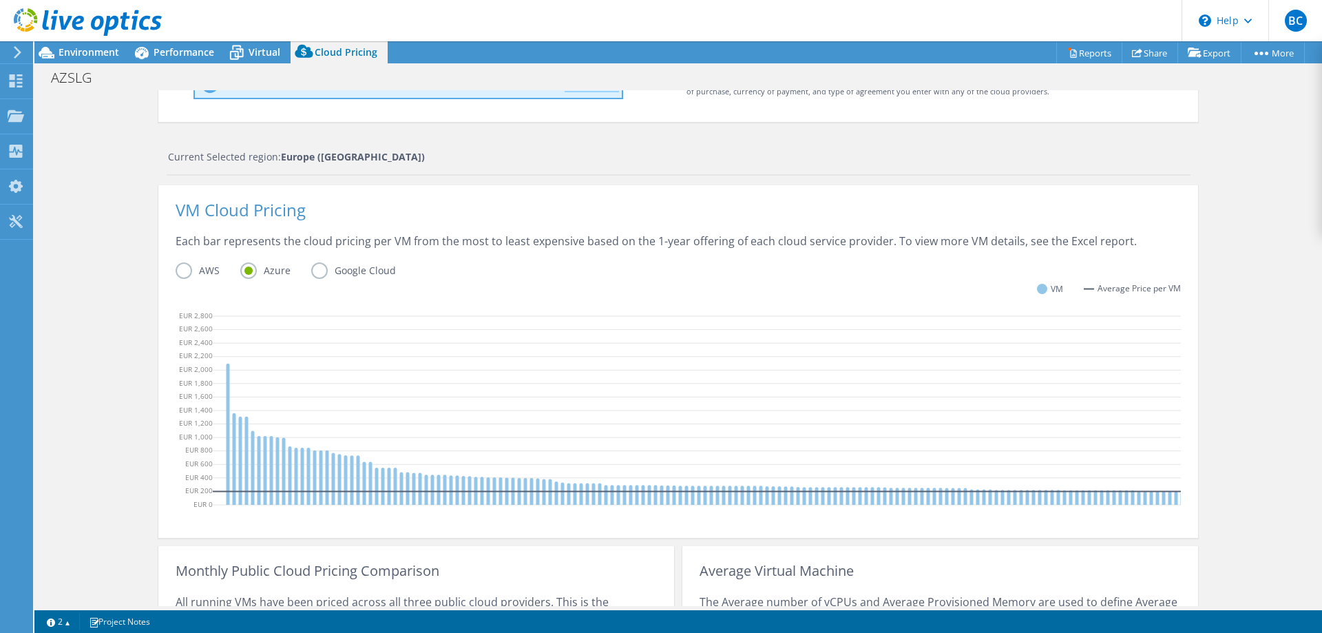
scroll to position [140, 0]
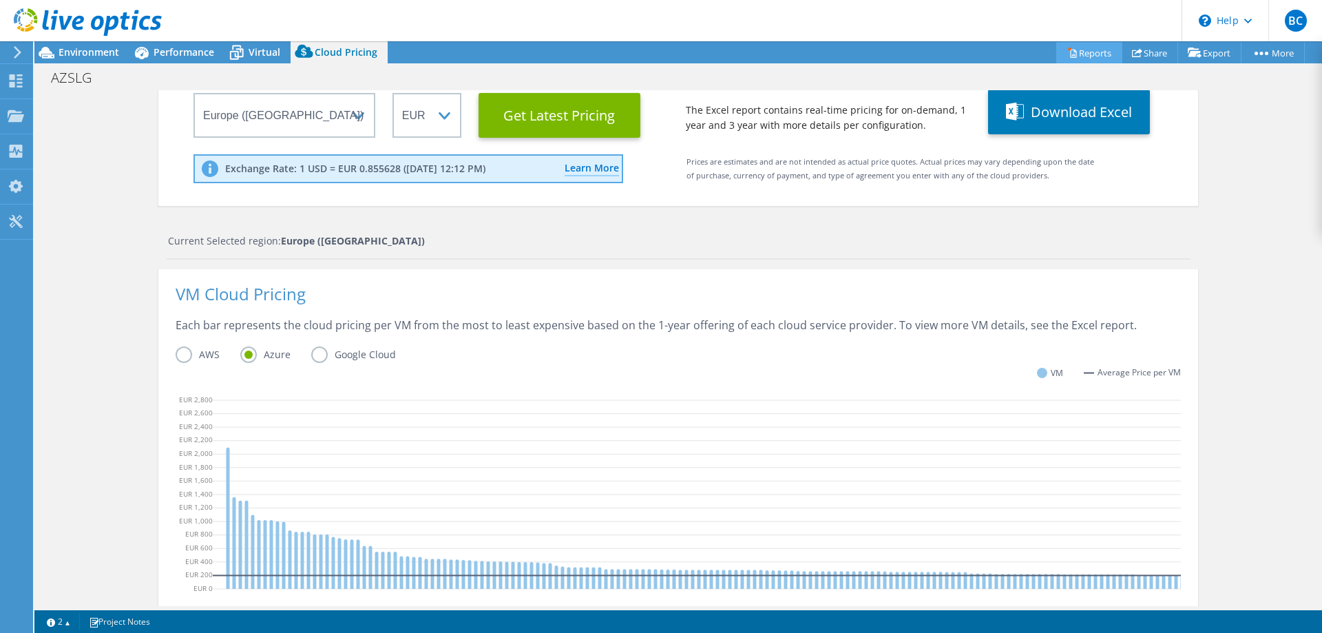
click at [1070, 53] on icon at bounding box center [1073, 54] width 6 height 8
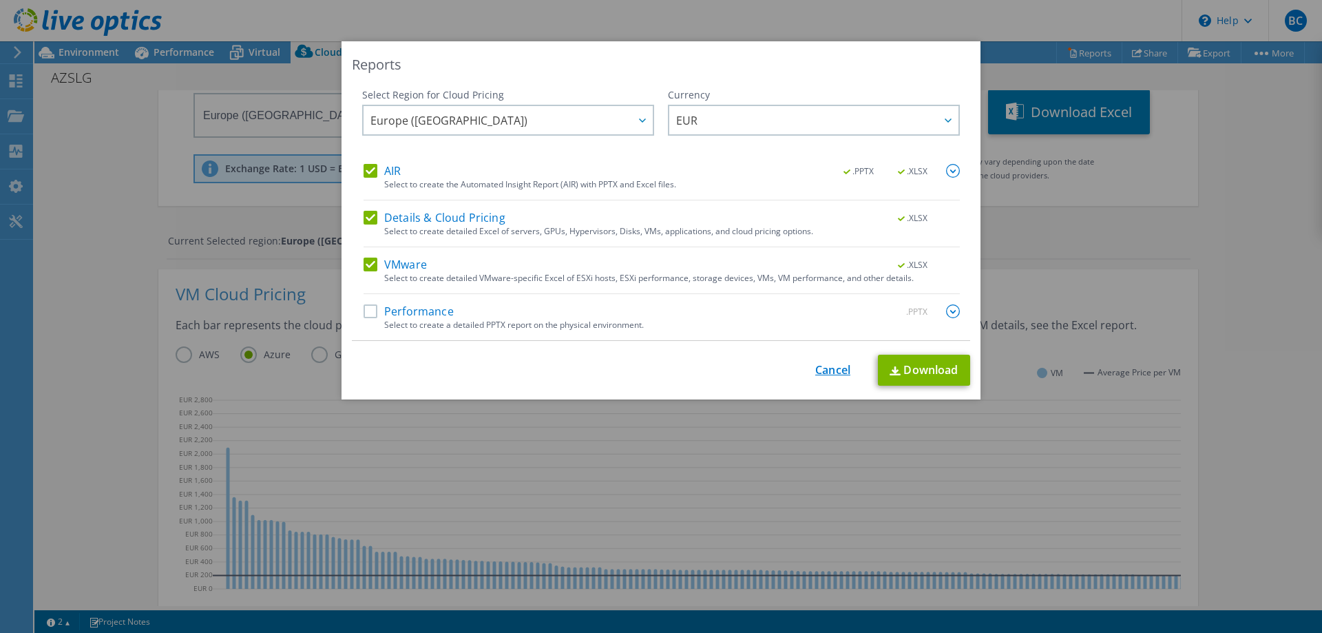
click at [829, 372] on link "Cancel" at bounding box center [832, 370] width 35 height 13
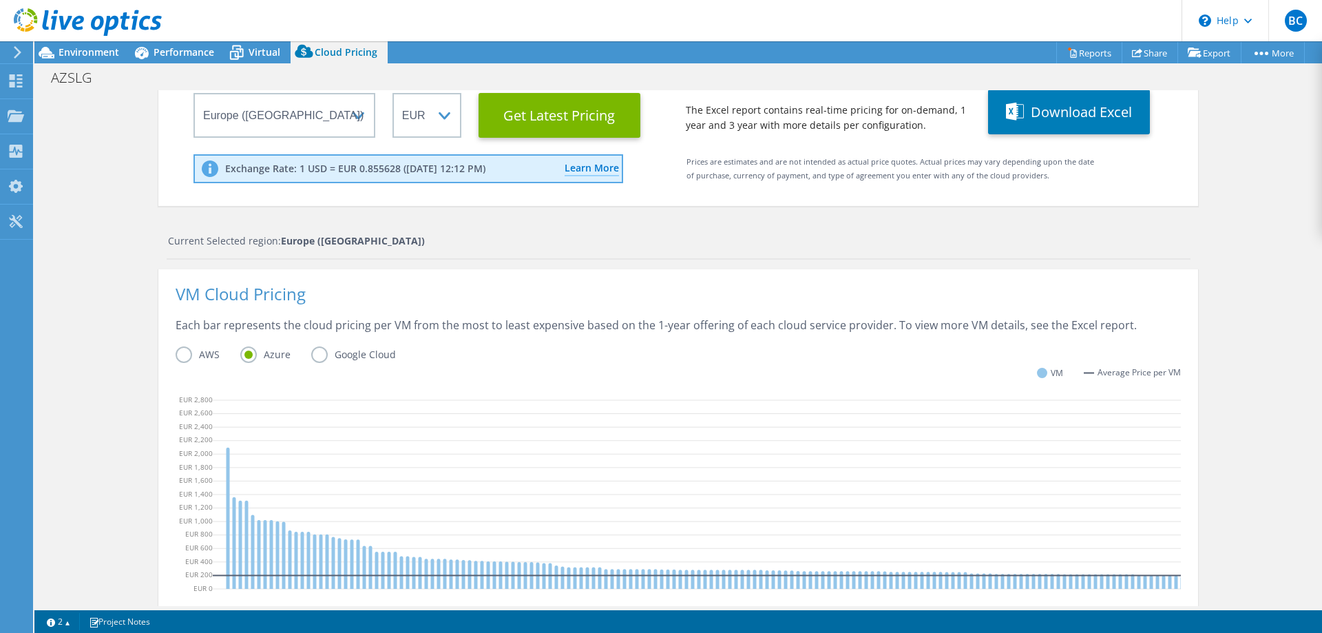
drag, startPoint x: 63, startPoint y: 299, endPoint x: 82, endPoint y: 286, distance: 22.3
click at [64, 299] on div "Cloud Pricing Live Optics Cloud Pricing uses the native vendor APIs to retrieve…" at bounding box center [678, 419] width 1288 height 938
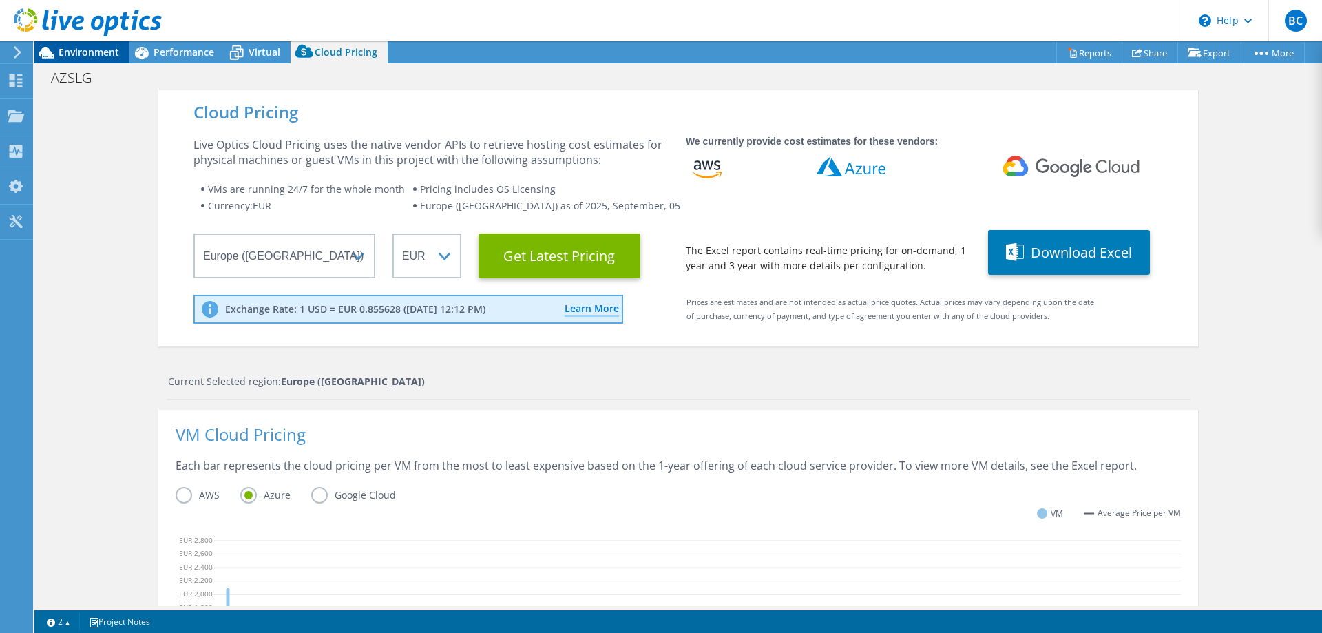
click at [87, 55] on span "Environment" at bounding box center [89, 51] width 61 height 13
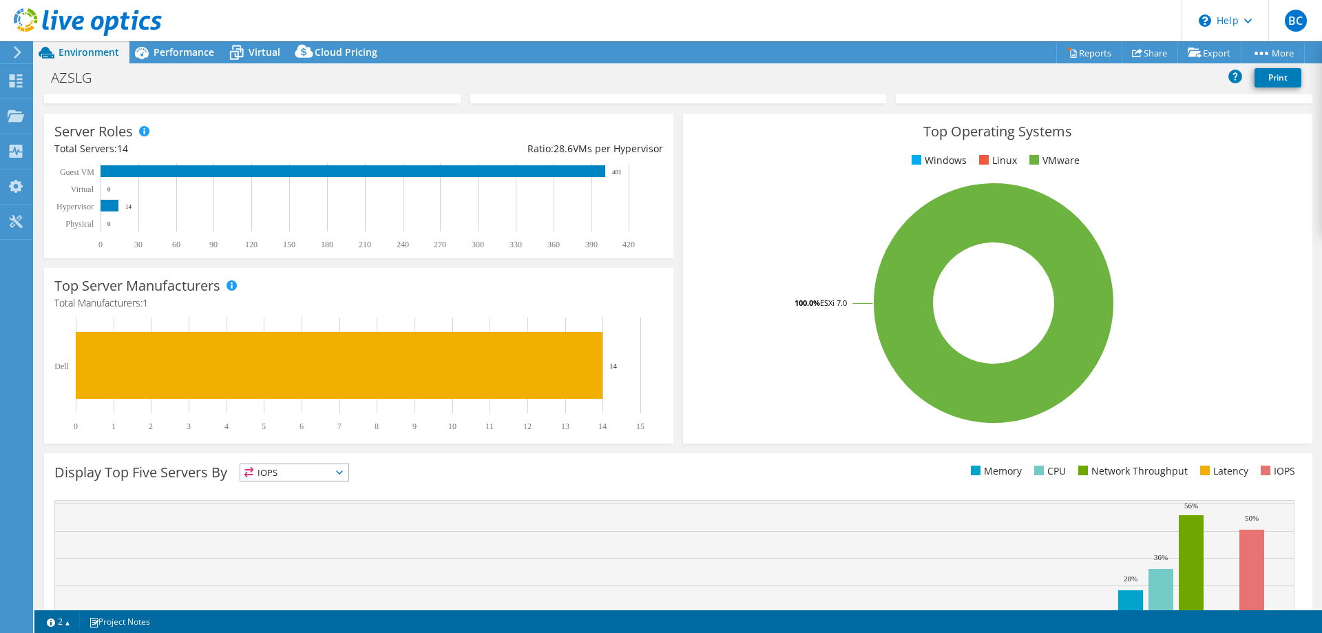
scroll to position [286, 0]
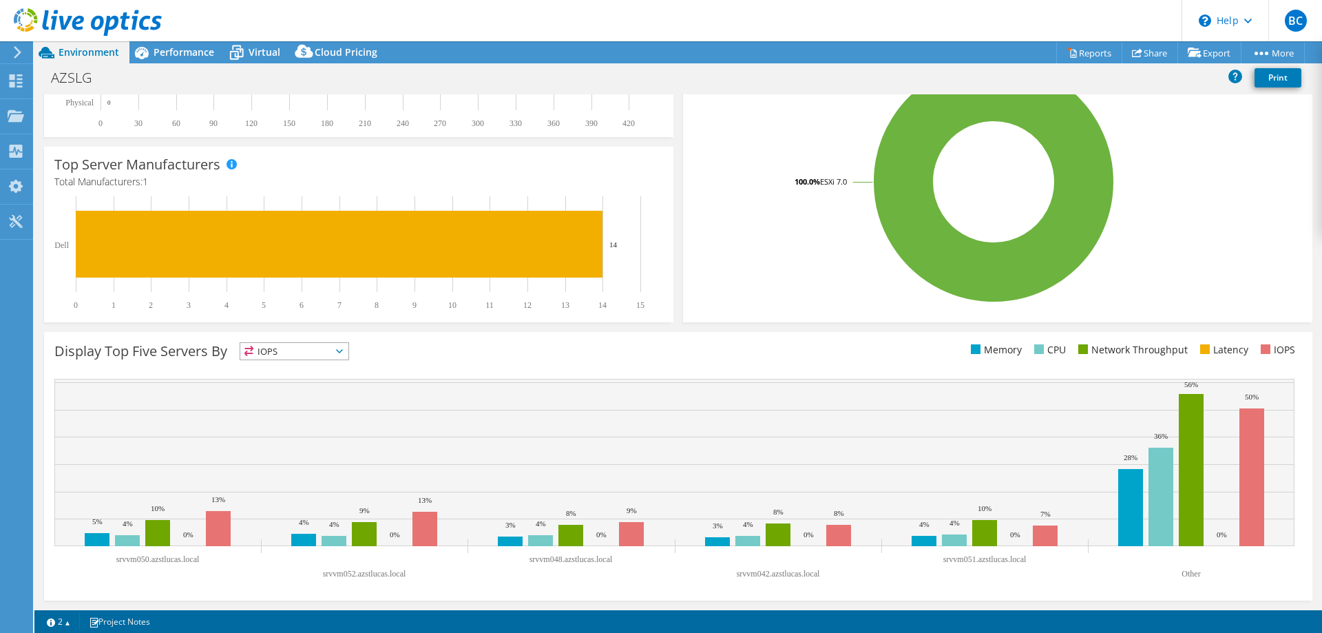
click at [332, 348] on span "IOPS" at bounding box center [294, 351] width 108 height 17
click at [311, 383] on li "Memory" at bounding box center [294, 388] width 108 height 19
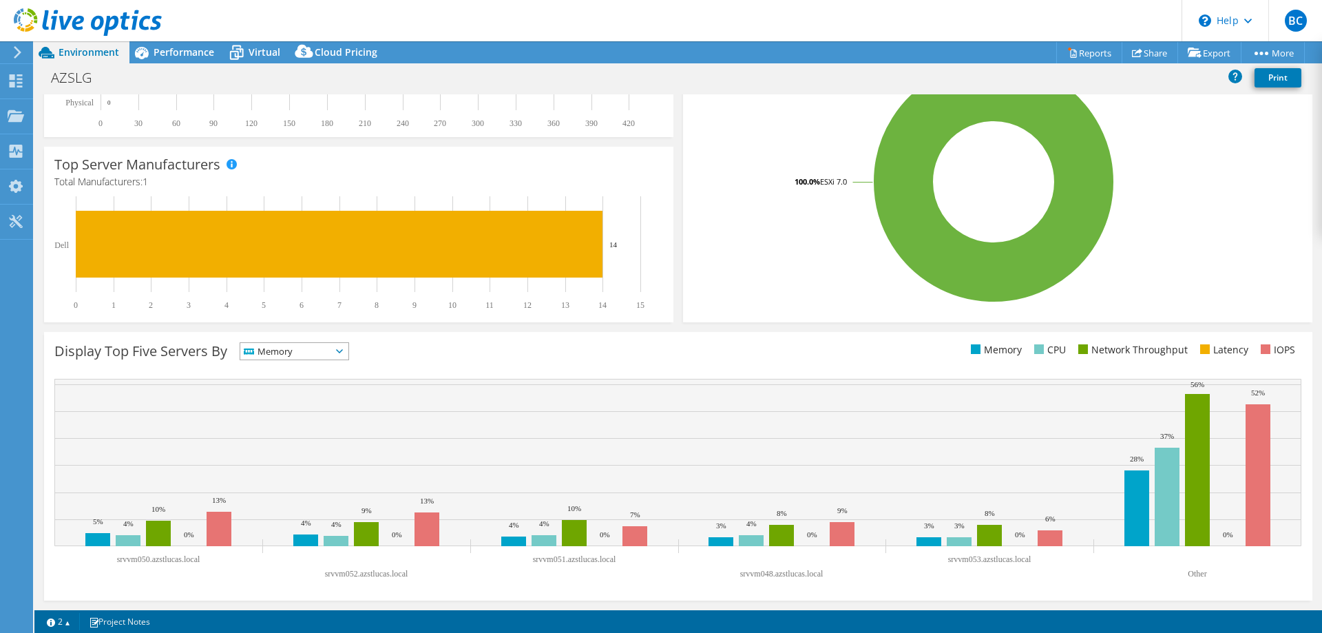
click at [327, 342] on div "Display Top Five Servers By Memory IOPS" at bounding box center [678, 466] width 1268 height 269
drag, startPoint x: 315, startPoint y: 352, endPoint x: 306, endPoint y: 359, distance: 11.2
click at [315, 353] on span "Memory" at bounding box center [285, 351] width 91 height 17
click at [294, 402] on li "CPU" at bounding box center [294, 407] width 108 height 19
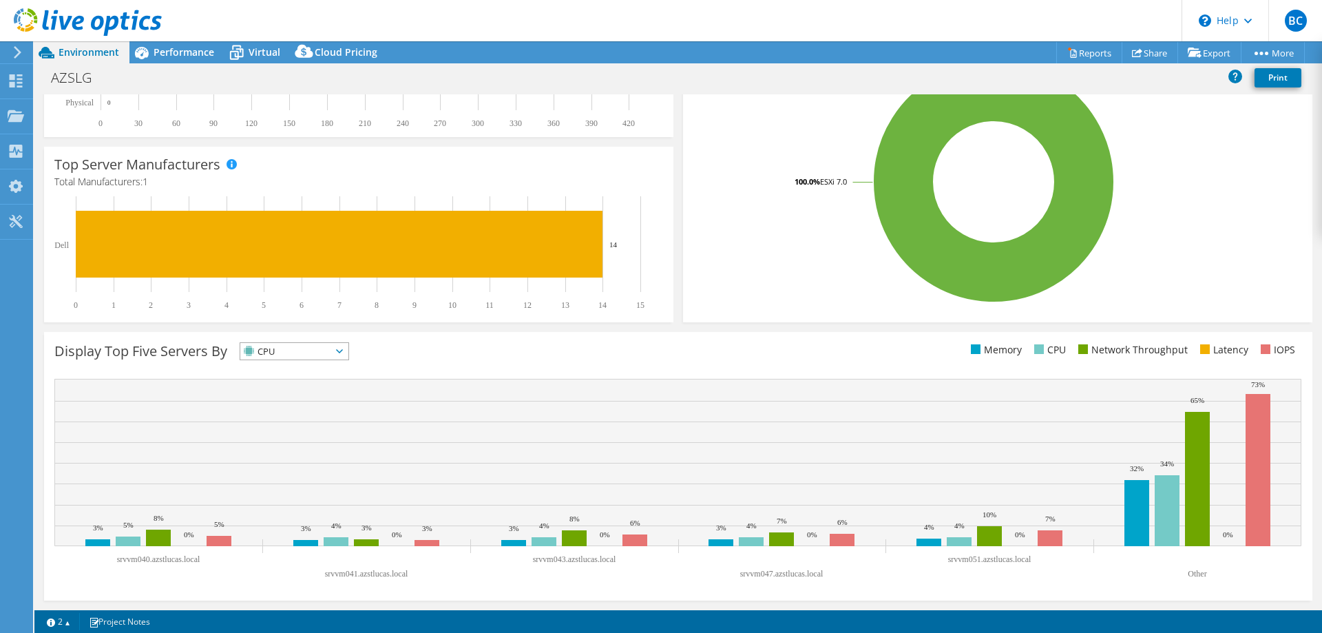
click at [312, 353] on span "CPU" at bounding box center [285, 351] width 91 height 17
click at [291, 421] on li "Network Throughput" at bounding box center [294, 426] width 108 height 19
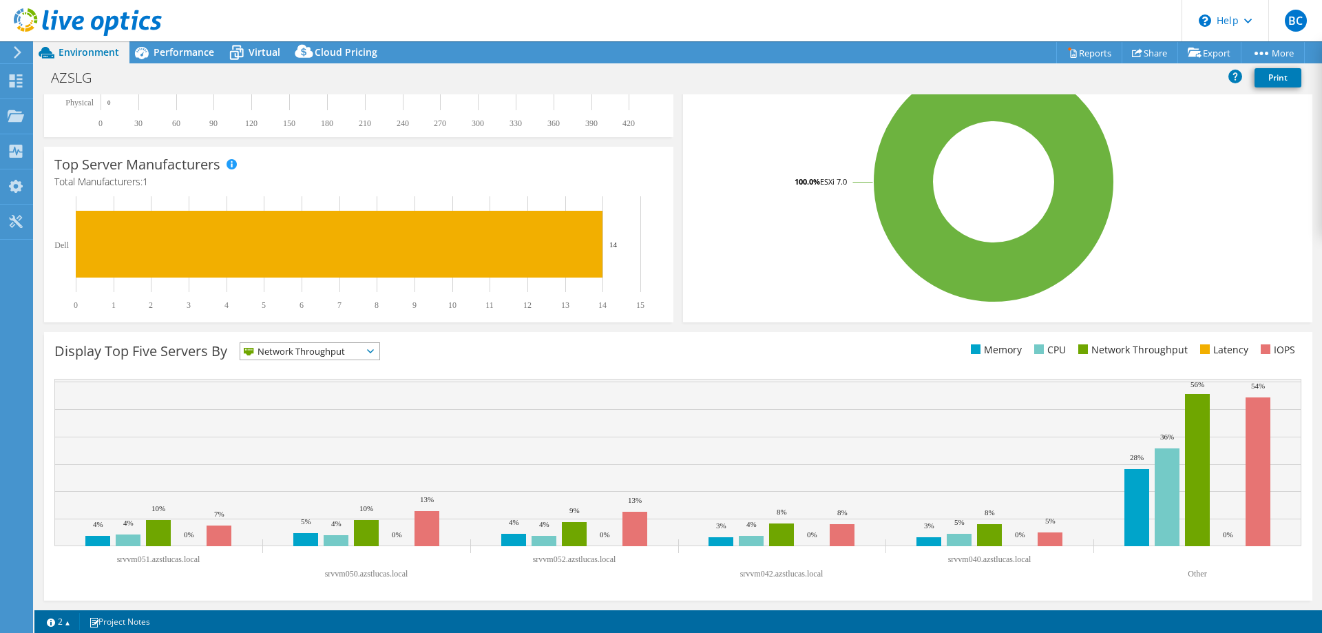
click at [322, 346] on span "Network Throughput" at bounding box center [301, 351] width 122 height 17
click at [316, 353] on span "Network Throughput" at bounding box center [301, 351] width 122 height 17
click at [316, 356] on span "Network Throughput" at bounding box center [301, 351] width 122 height 17
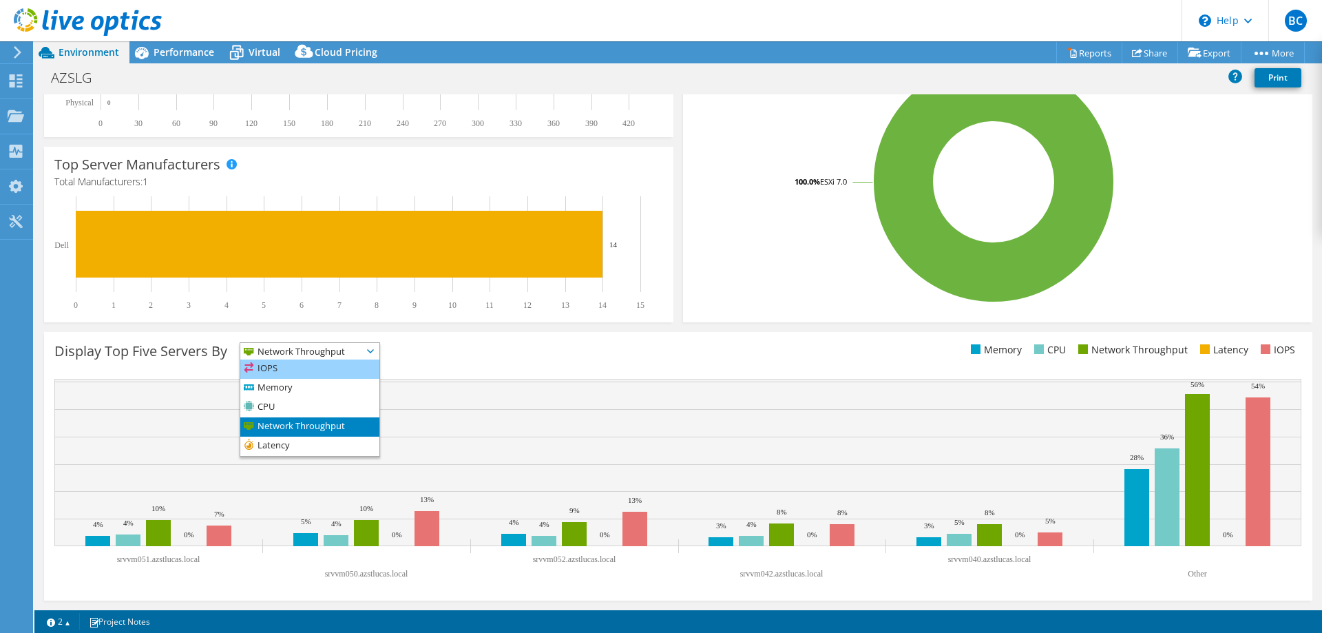
click at [295, 375] on li "IOPS" at bounding box center [309, 368] width 139 height 19
